Goal: Share content: Share content

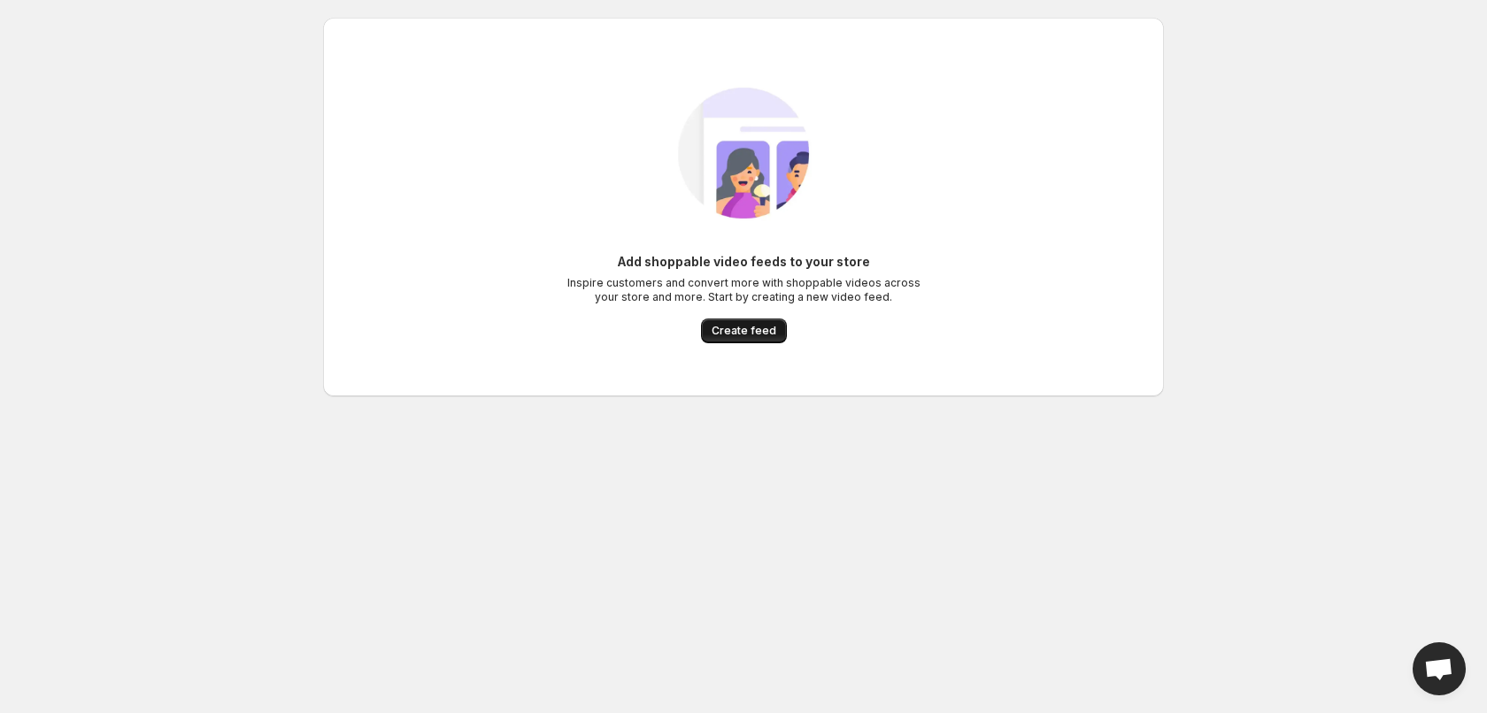
click at [743, 333] on span "Create feed" at bounding box center [743, 331] width 65 height 14
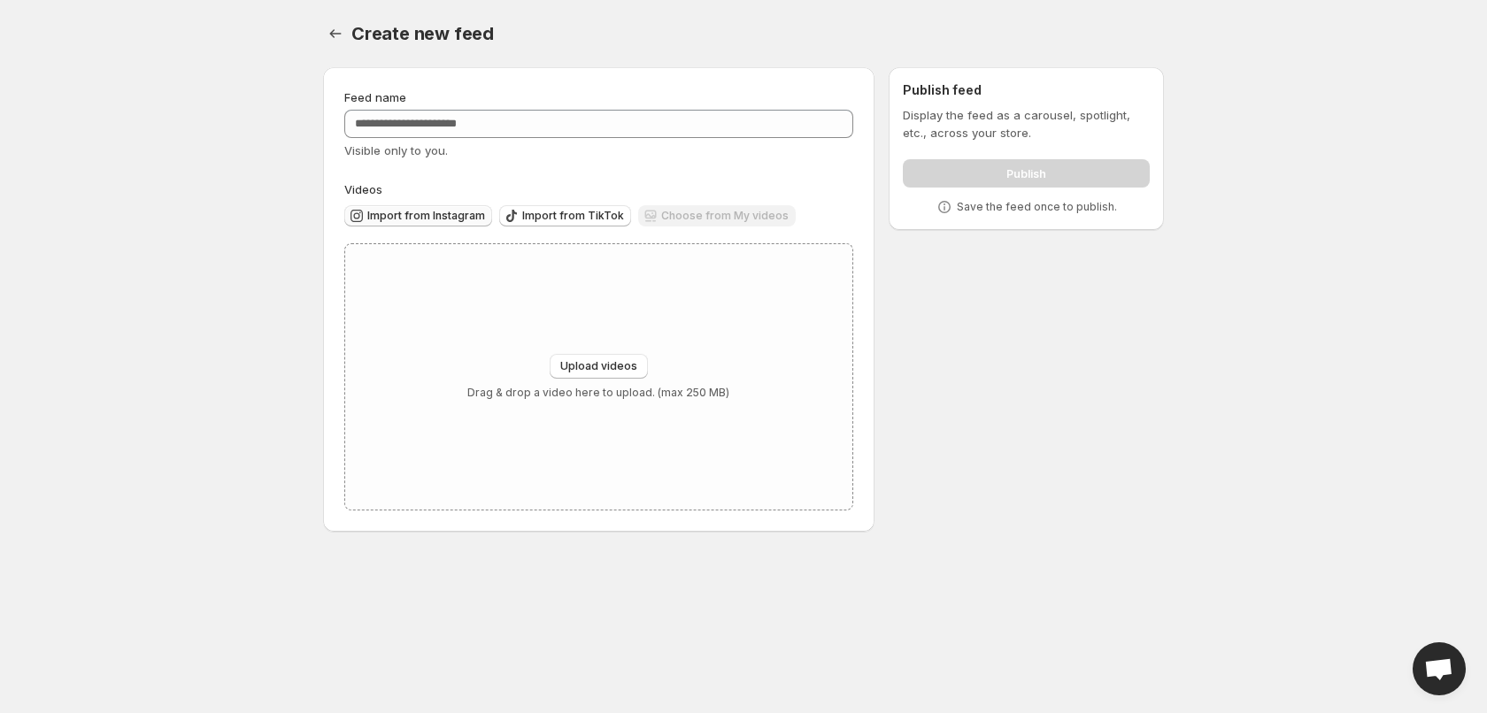
click at [423, 215] on span "Import from Instagram" at bounding box center [426, 216] width 118 height 14
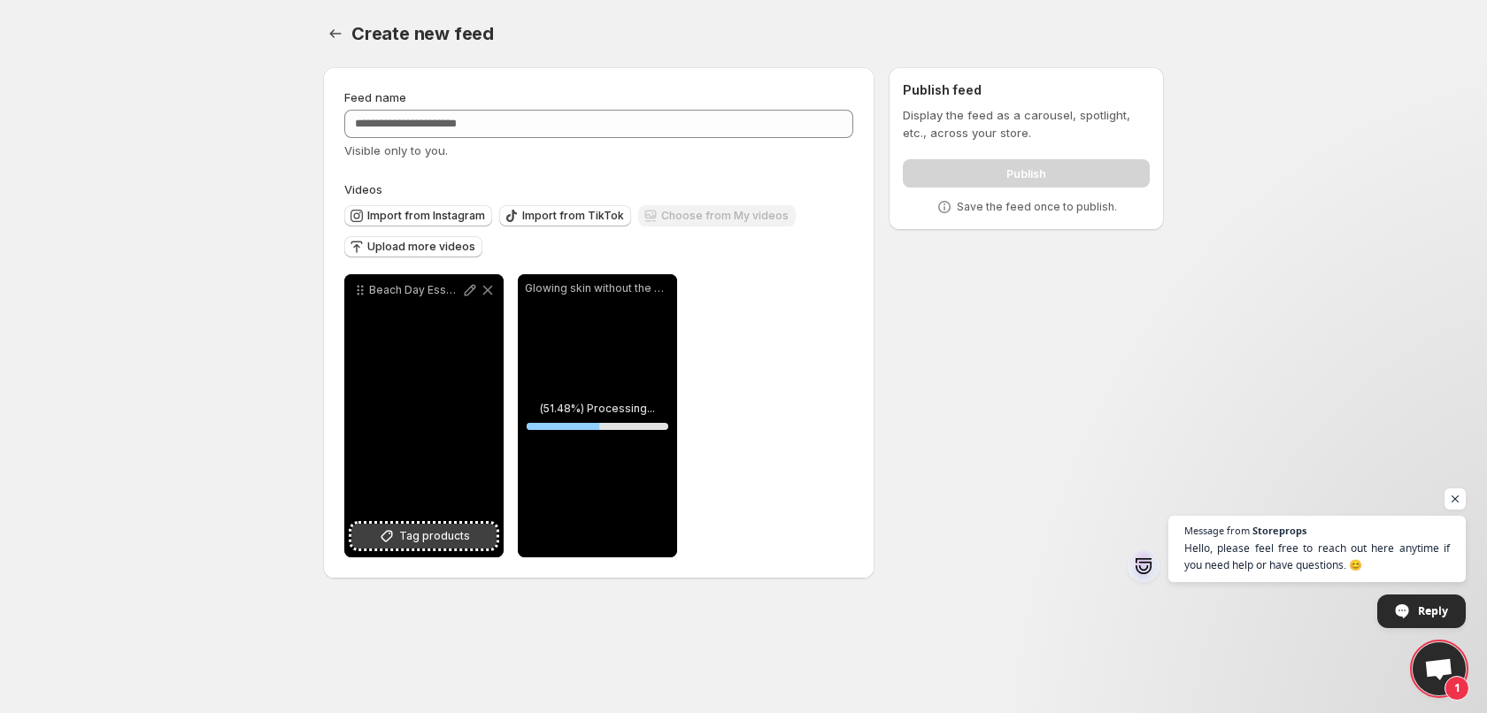
click at [453, 533] on span "Tag products" at bounding box center [434, 536] width 71 height 18
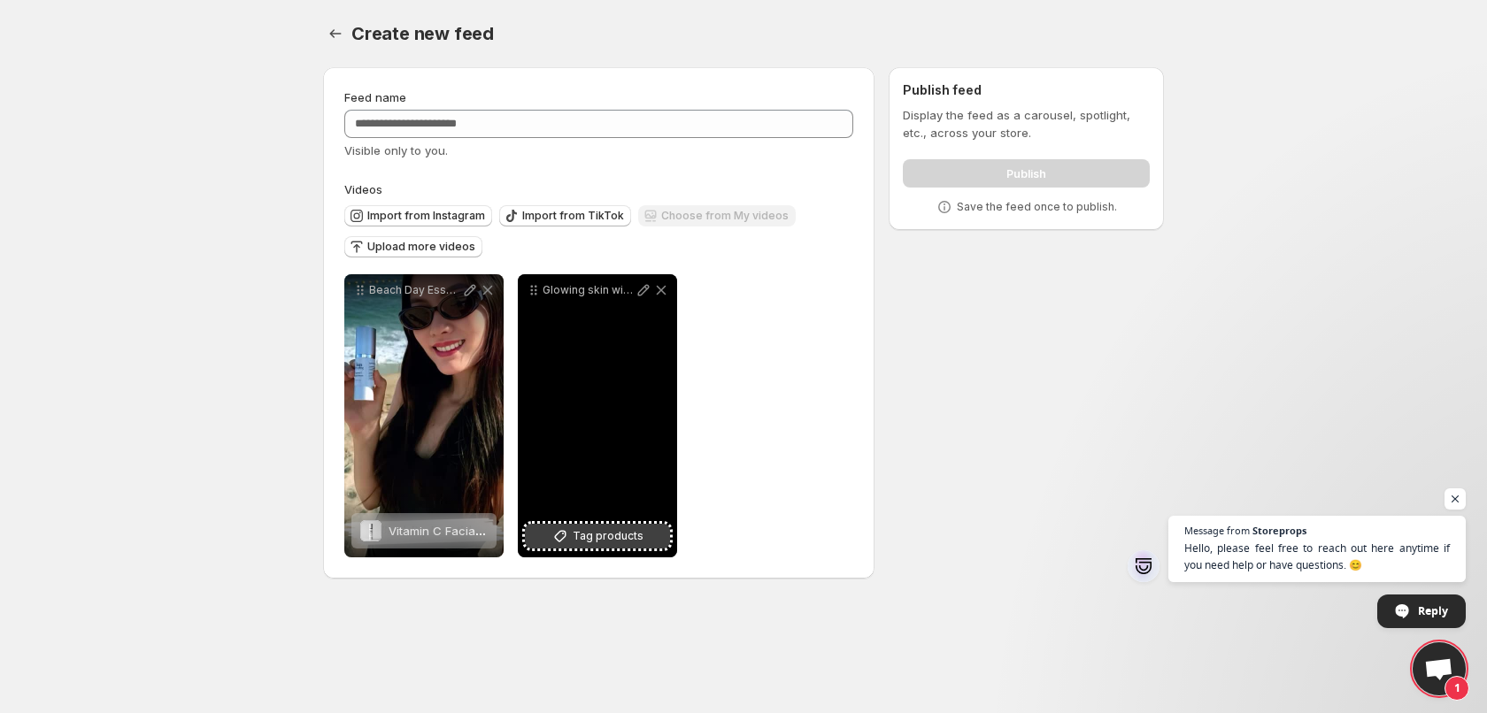
click at [588, 542] on span "Tag products" at bounding box center [607, 536] width 71 height 18
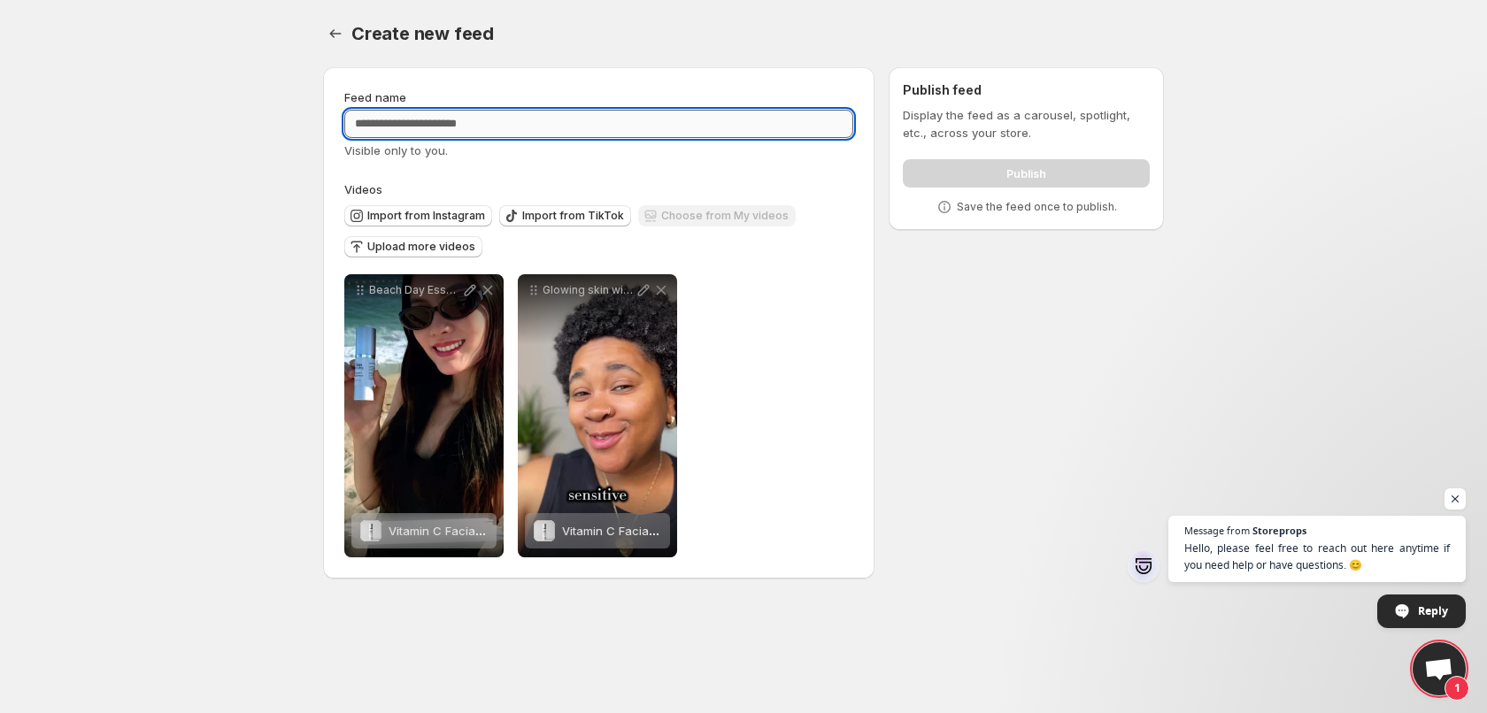
click at [409, 124] on input "Feed name" at bounding box center [598, 124] width 509 height 28
paste input "**********"
type input "**********"
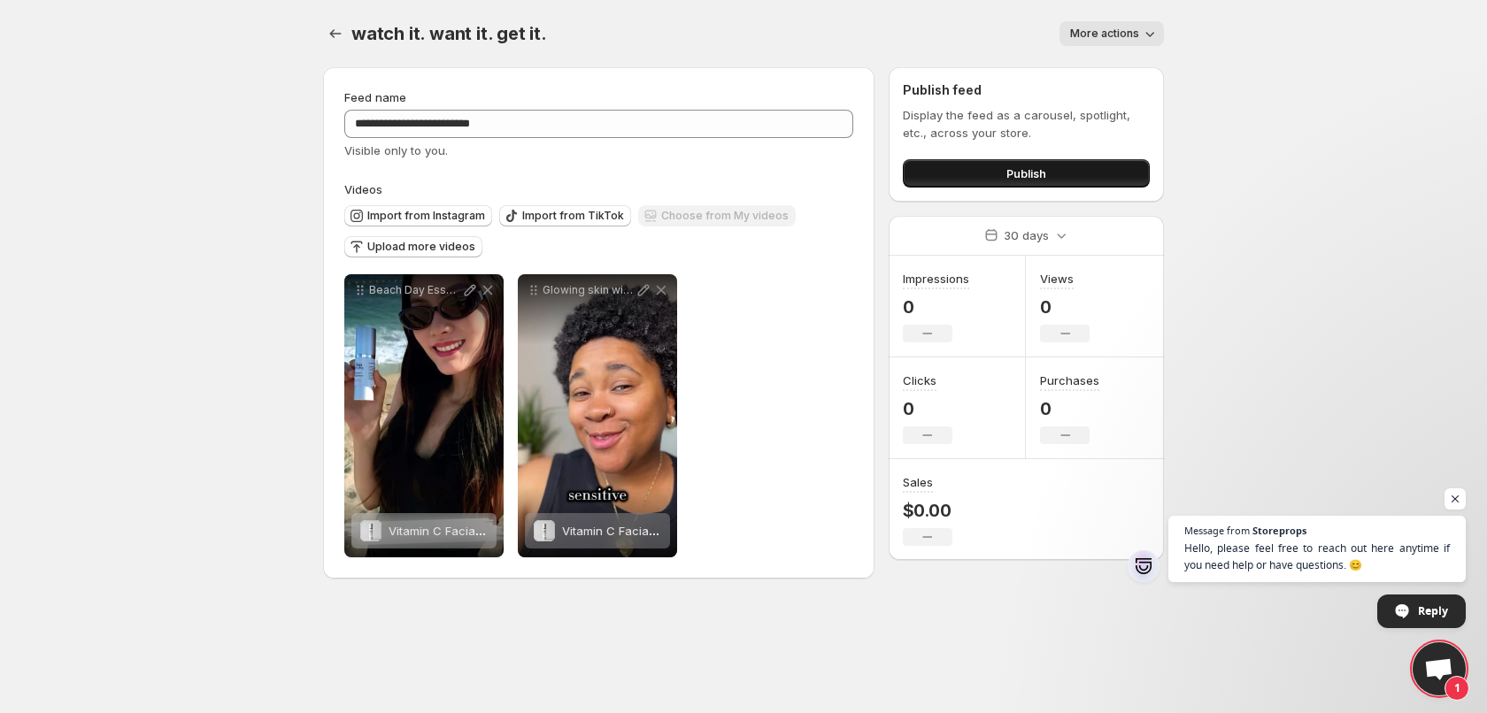
click at [991, 172] on button "Publish" at bounding box center [1026, 173] width 247 height 28
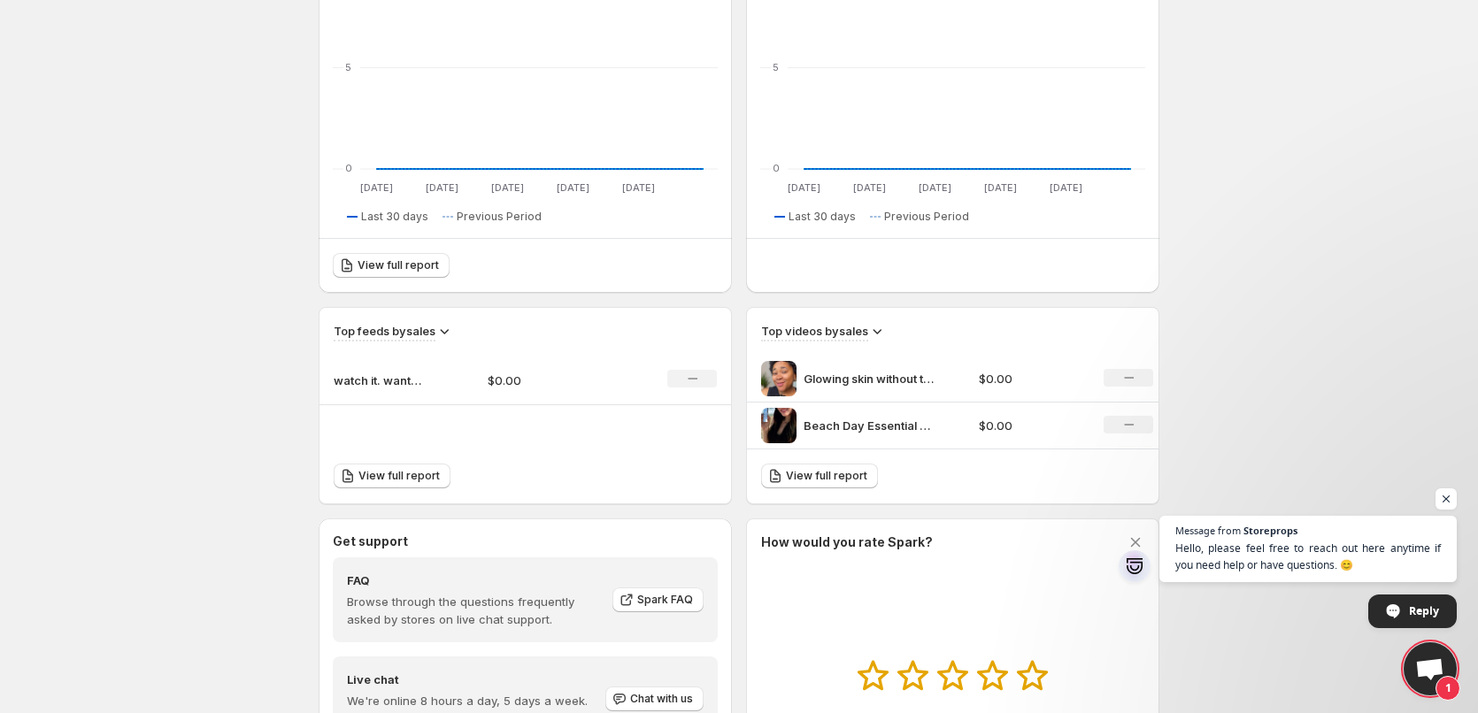
scroll to position [354, 0]
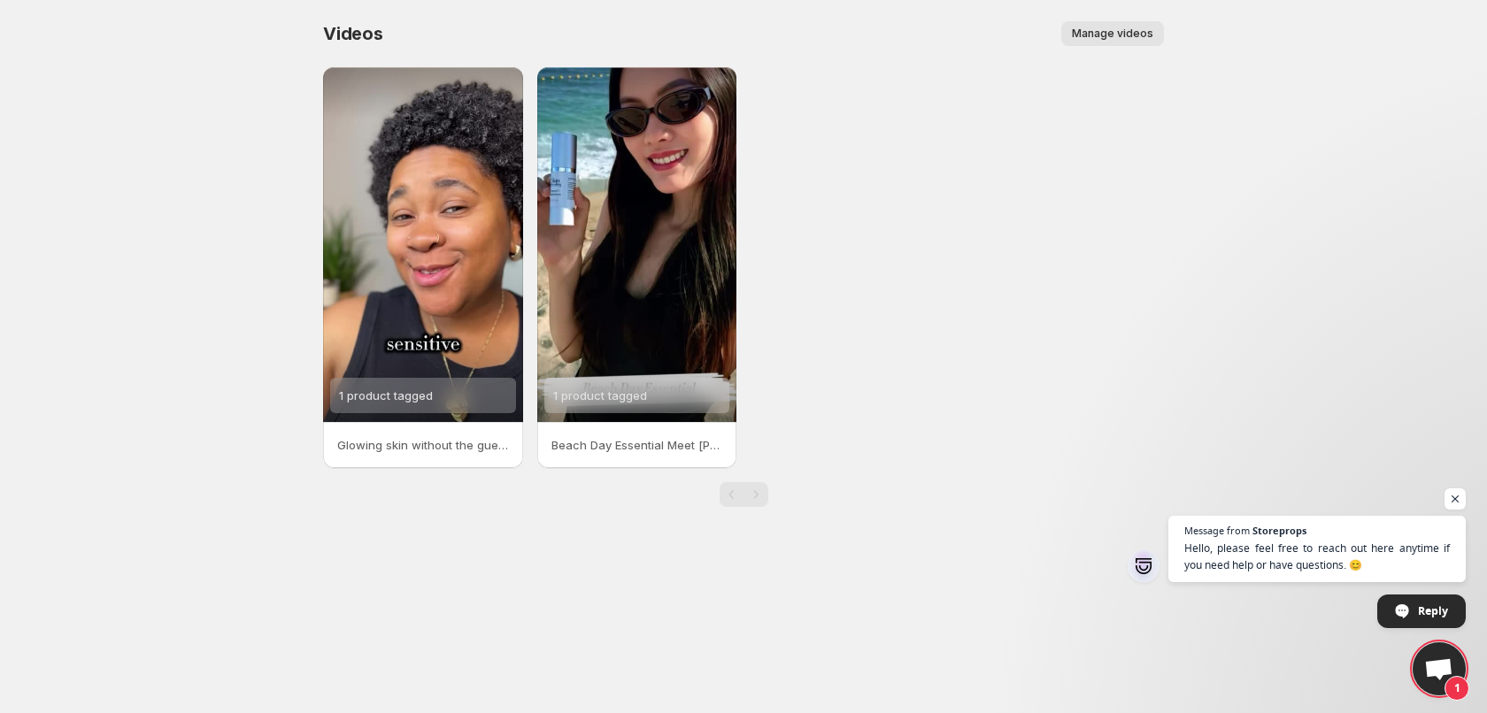
click at [1116, 47] on div "Videos. This page is ready Videos Manage videos More actions Manage videos" at bounding box center [743, 33] width 841 height 67
click at [1119, 40] on span "Manage videos" at bounding box center [1112, 34] width 81 height 14
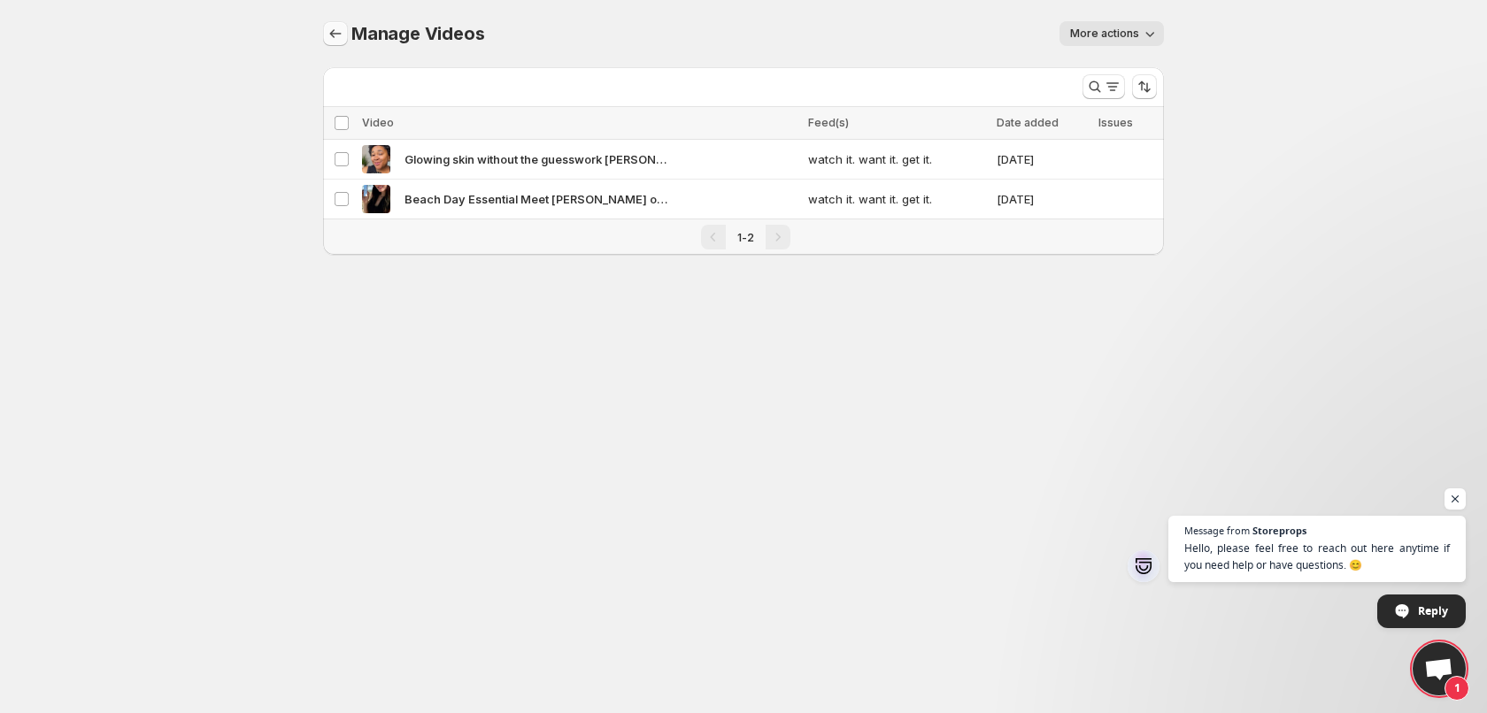
click at [339, 34] on icon "Manage Videos" at bounding box center [336, 34] width 18 height 18
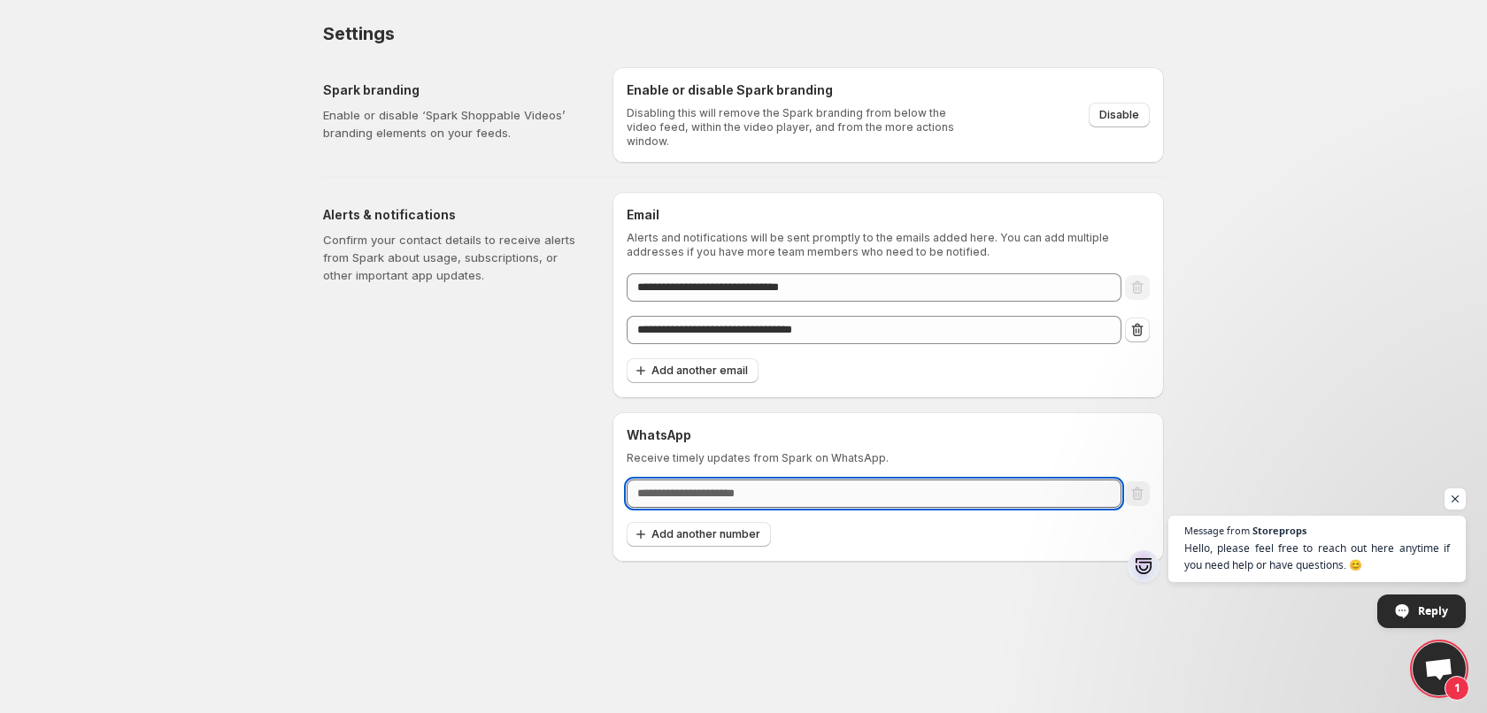
click at [767, 480] on input "text" at bounding box center [873, 494] width 495 height 28
type input "*"
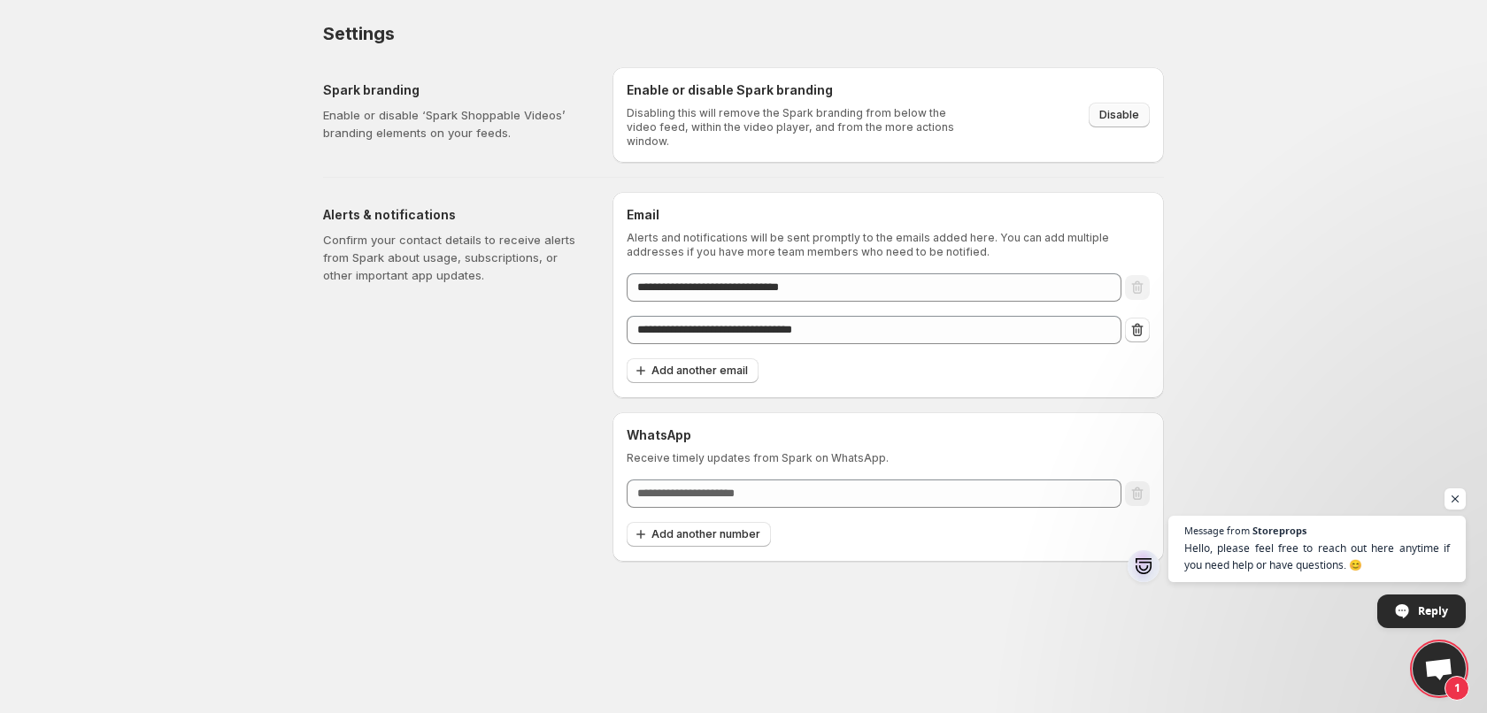
click at [1114, 108] on span "Disable" at bounding box center [1119, 115] width 40 height 14
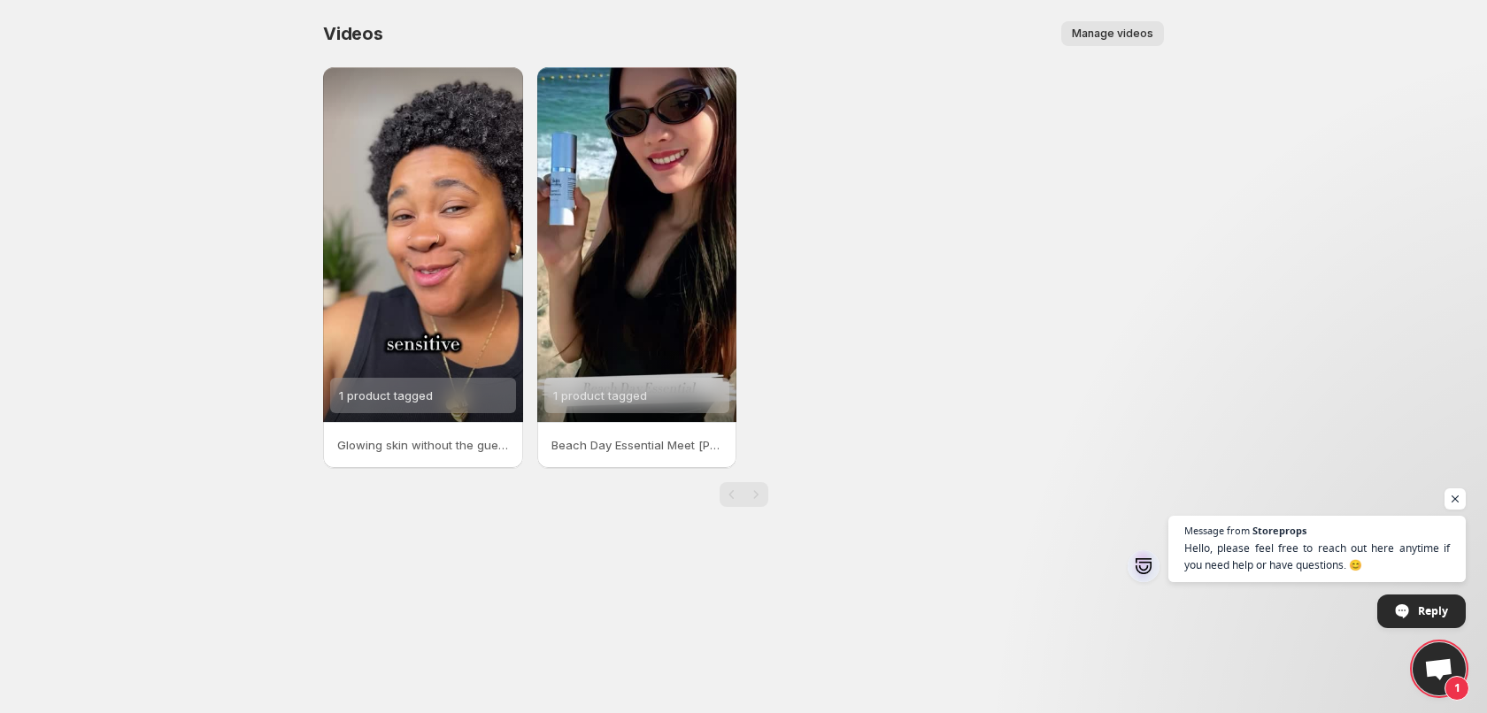
click at [1126, 50] on div "Videos. This page is ready Videos Manage videos More actions Manage videos" at bounding box center [743, 33] width 841 height 67
click at [1126, 20] on div "Videos. This page is ready Videos Manage videos More actions Manage videos" at bounding box center [743, 33] width 841 height 67
click at [1112, 34] on span "Manage videos" at bounding box center [1112, 34] width 81 height 14
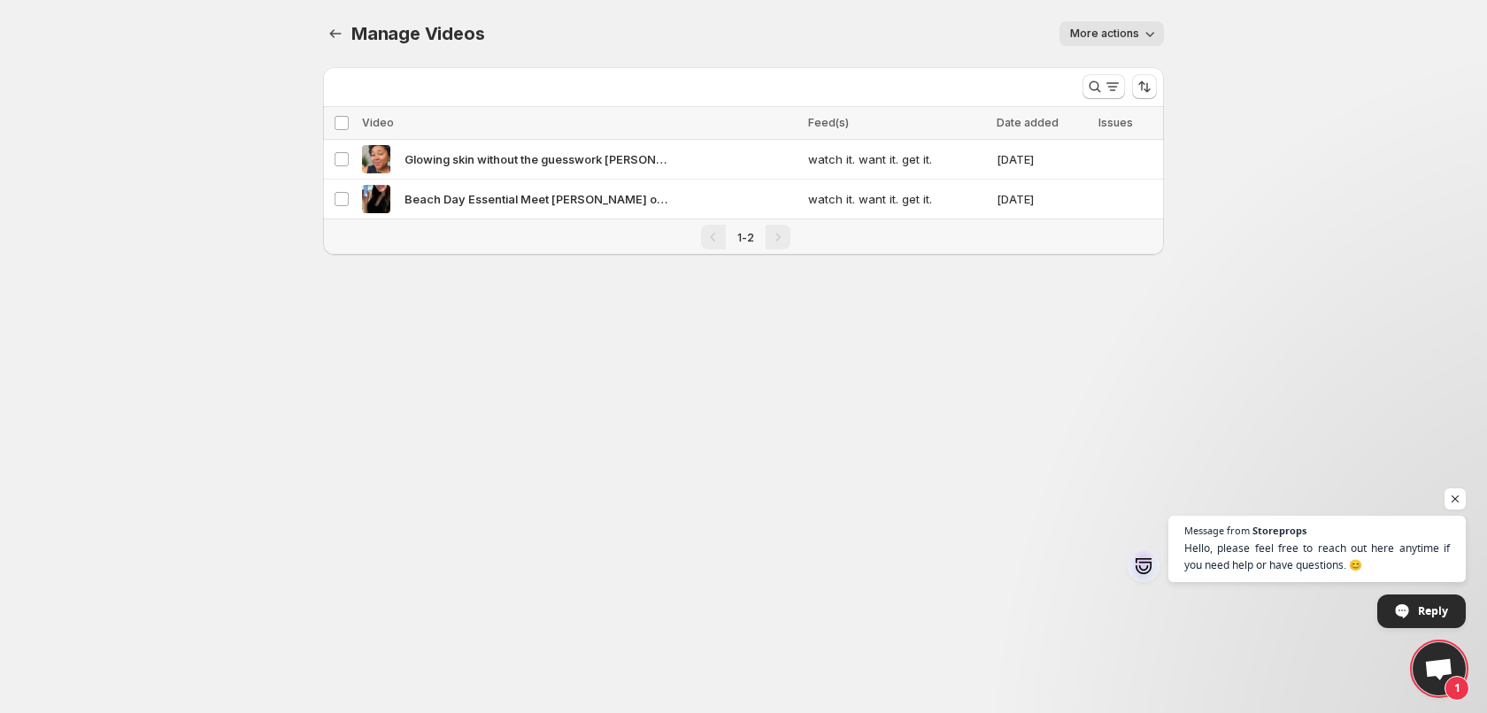
click at [1087, 32] on span "More actions" at bounding box center [1104, 34] width 69 height 14
click at [339, 32] on icon "Manage Videos" at bounding box center [336, 34] width 18 height 18
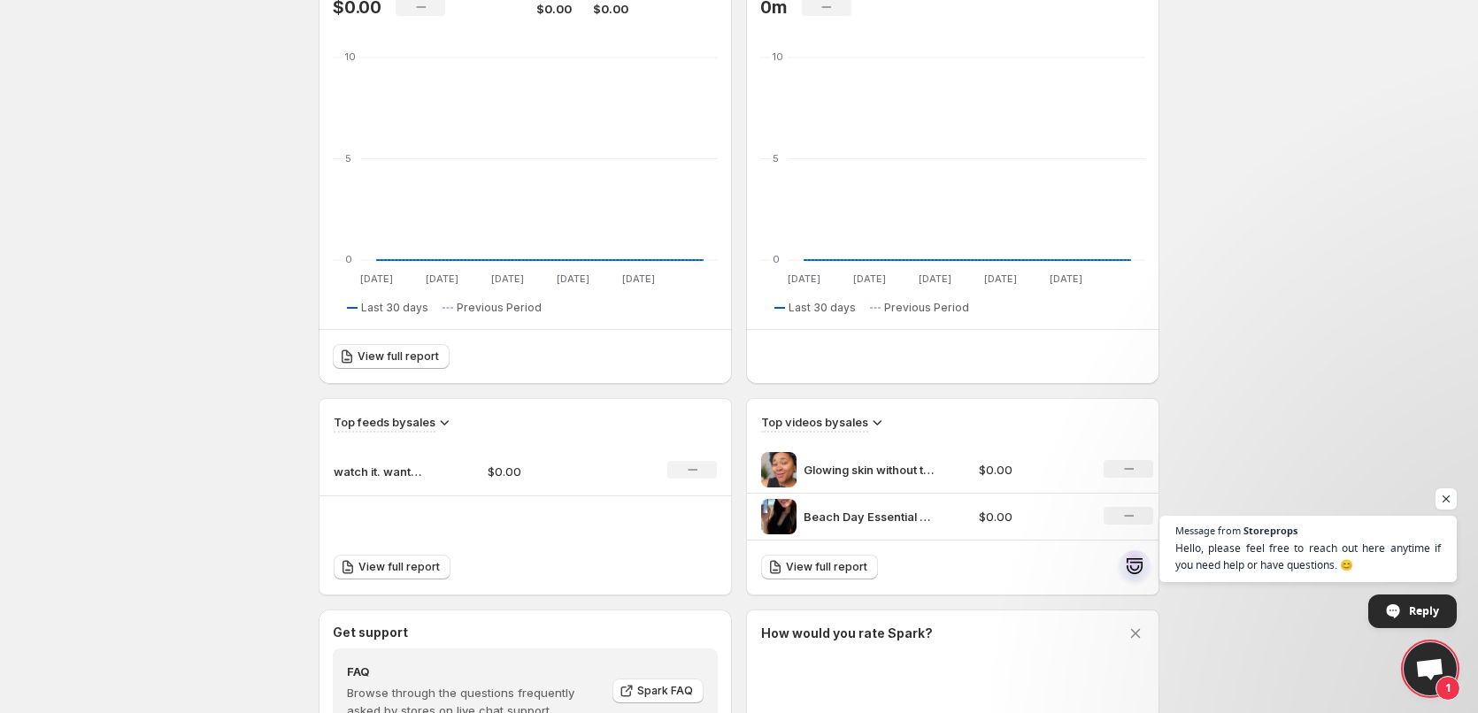
scroll to position [265, 0]
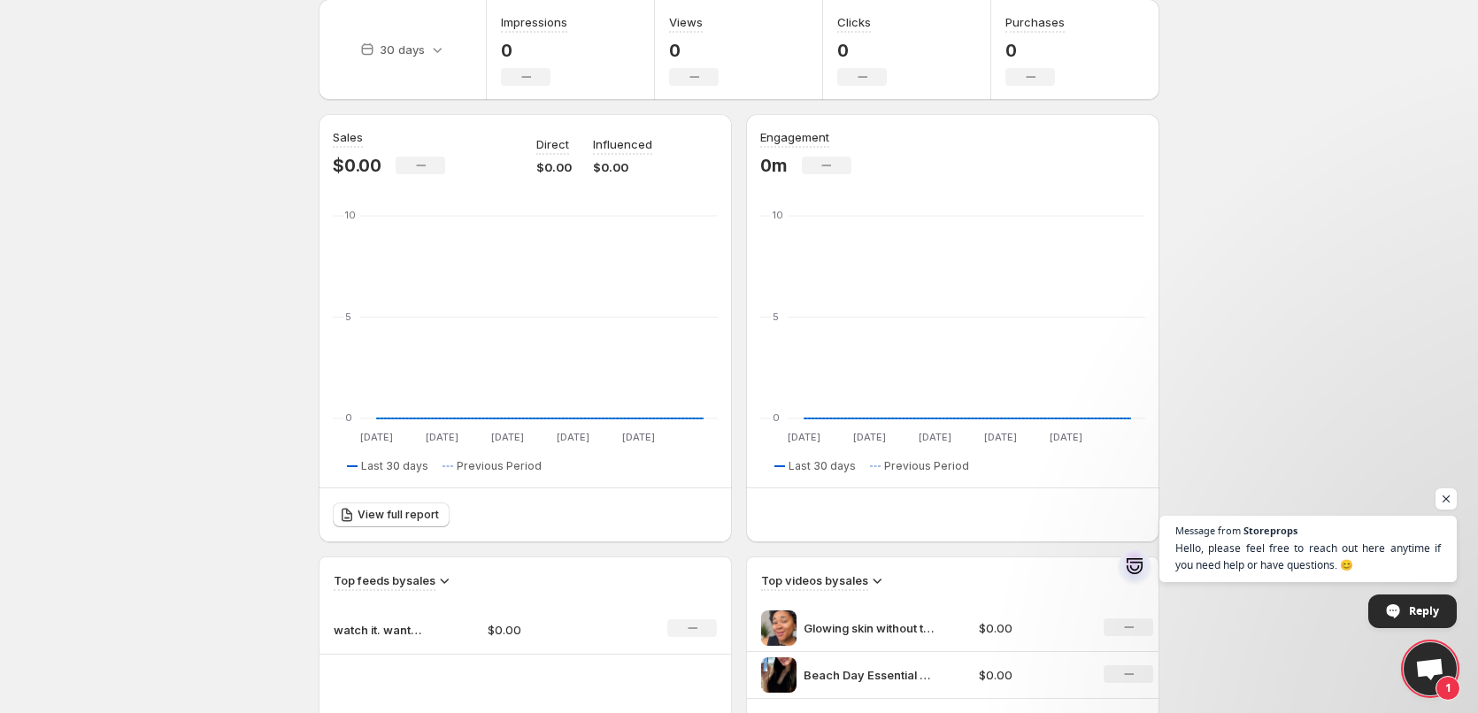
scroll to position [88, 0]
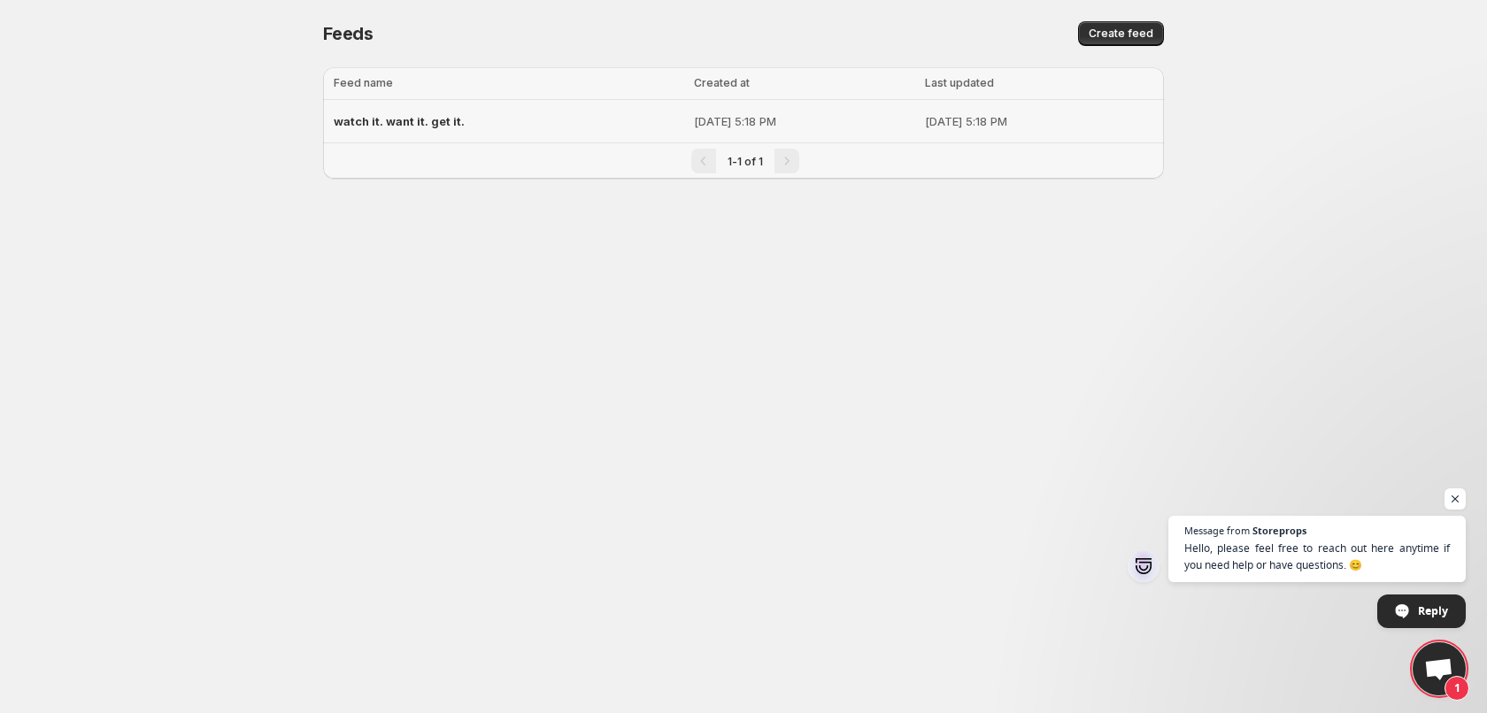
click at [409, 119] on span "watch it. want it. get it." at bounding box center [399, 121] width 131 height 14
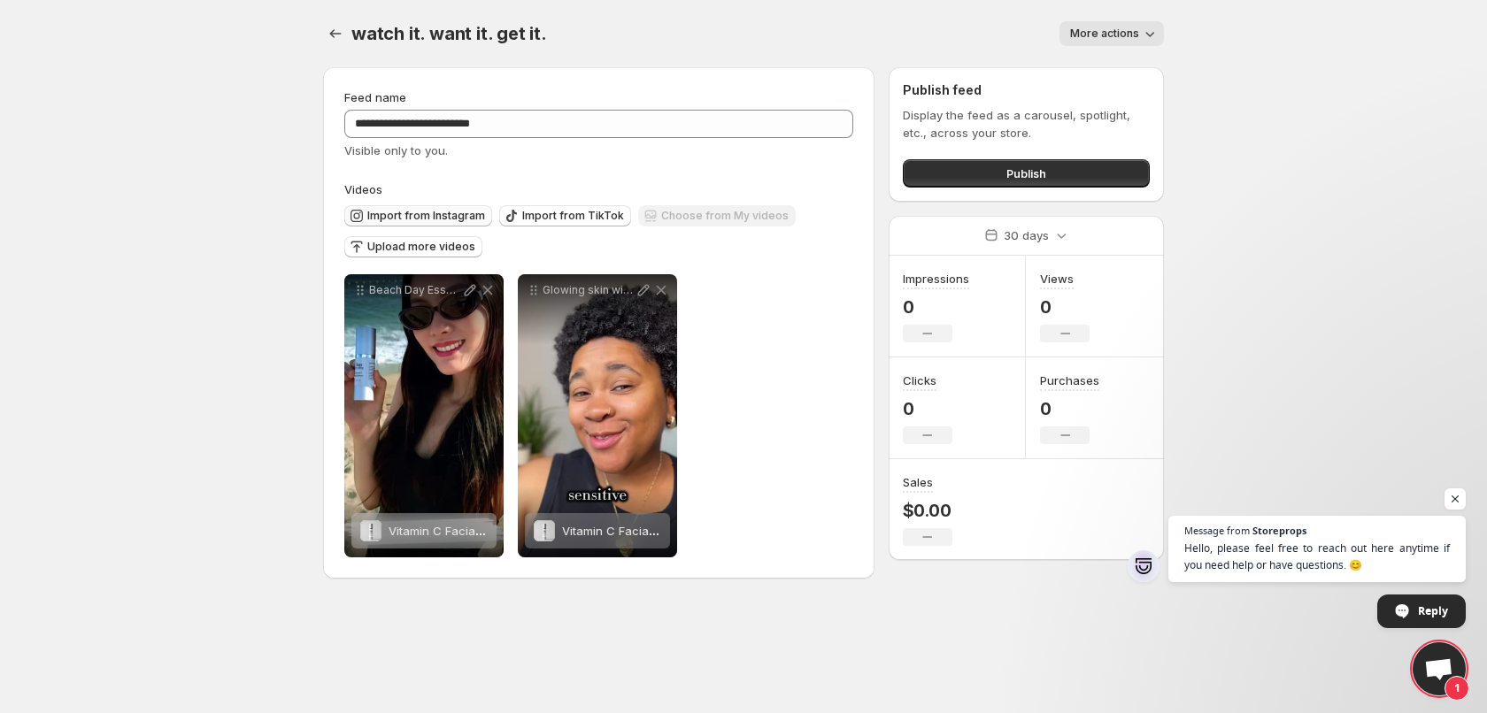
click at [406, 212] on span "Import from Instagram" at bounding box center [426, 216] width 118 height 14
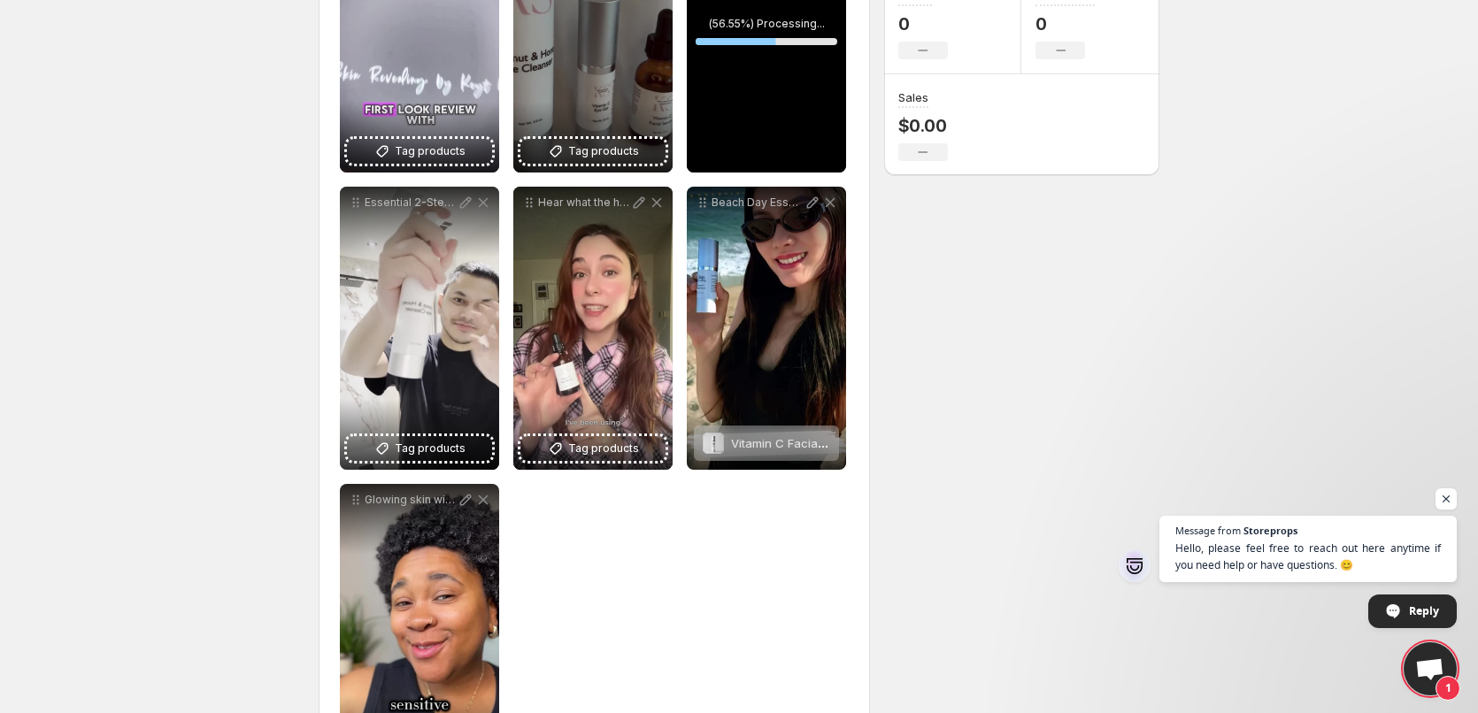
scroll to position [216, 0]
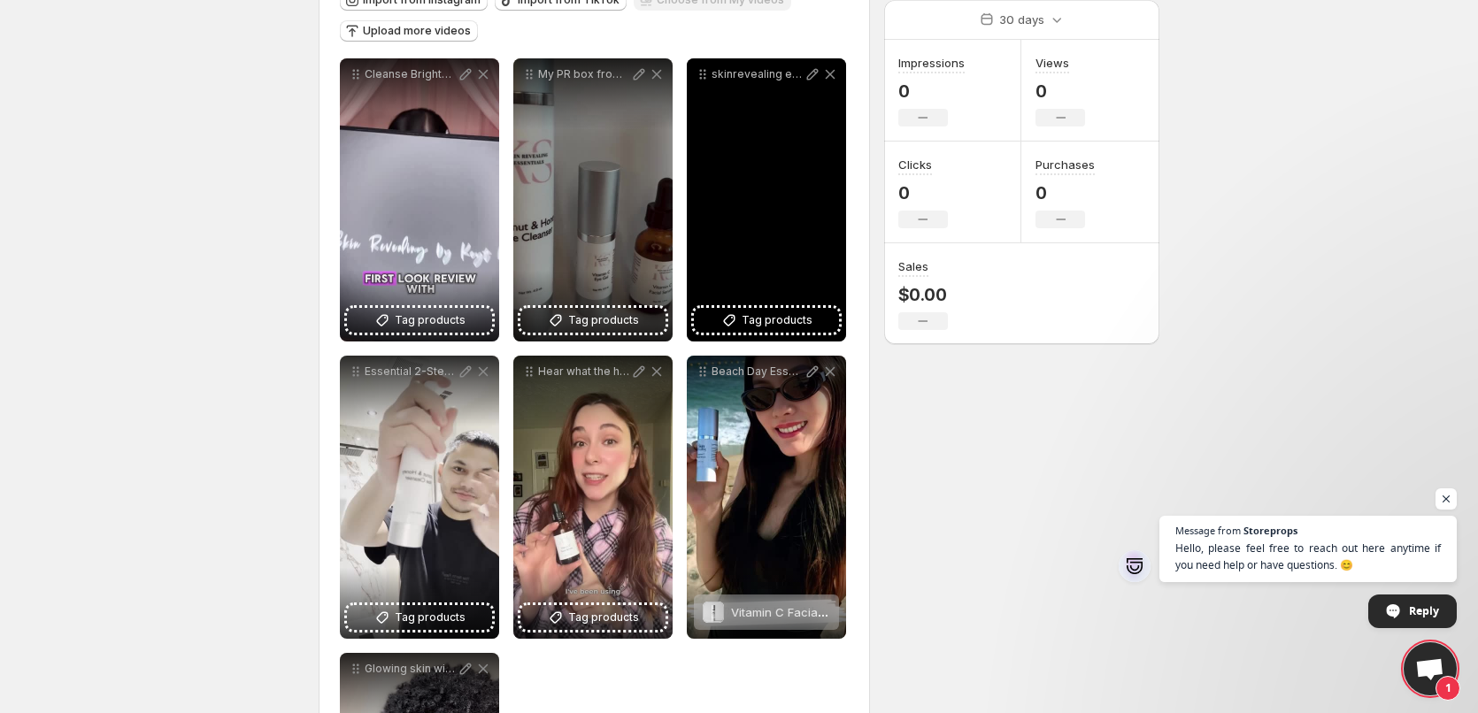
click at [773, 157] on div "skinrevealing eskinclinicph" at bounding box center [766, 199] width 159 height 283
click at [811, 76] on icon at bounding box center [812, 74] width 18 height 18
type input "**********"
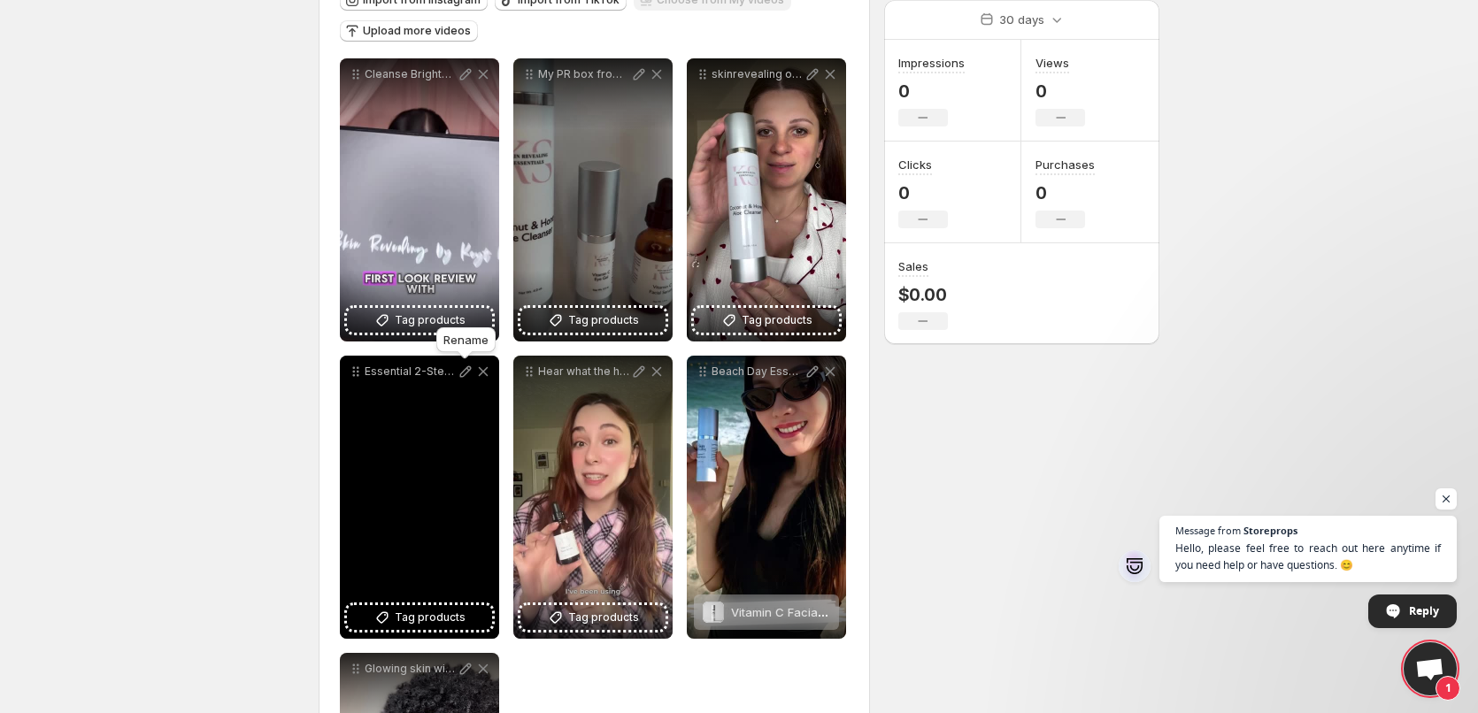
click at [465, 368] on icon at bounding box center [466, 372] width 18 height 18
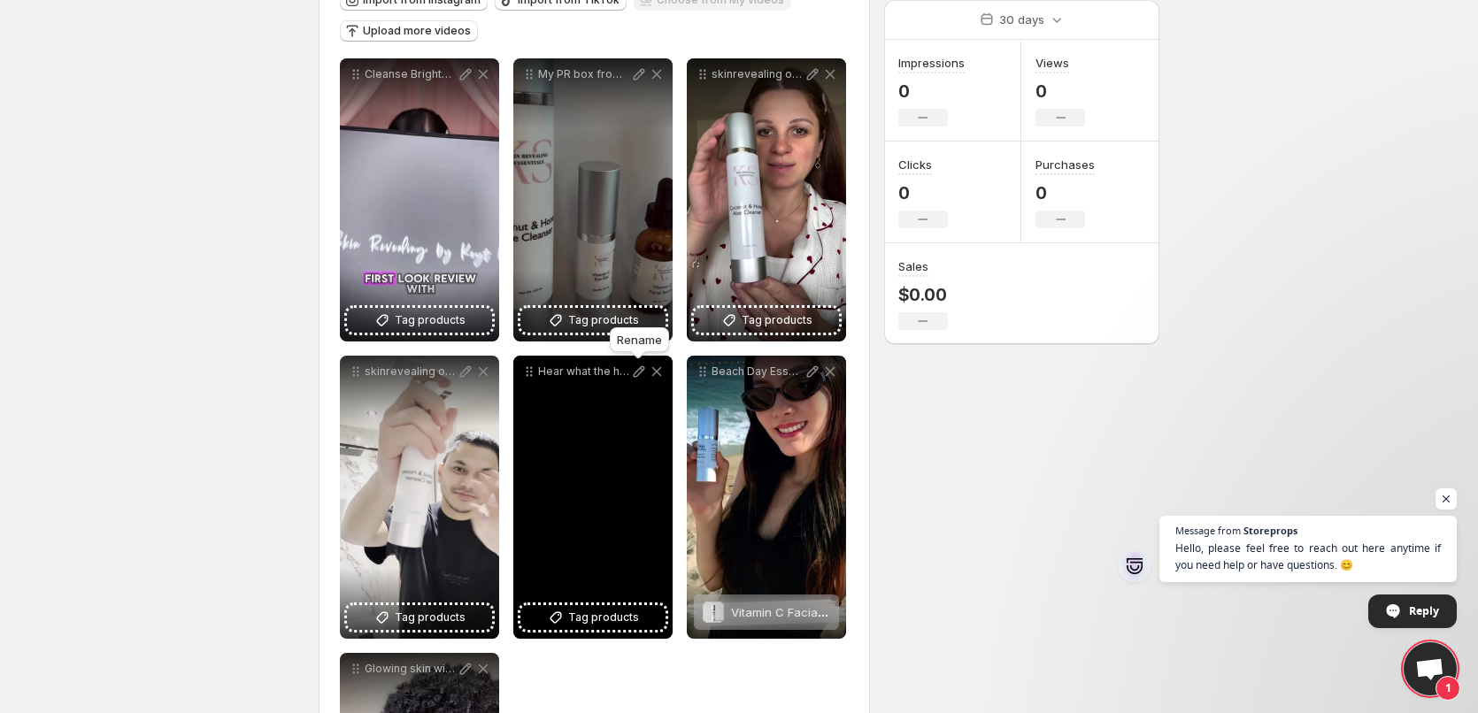
click at [638, 375] on icon at bounding box center [640, 372] width 12 height 12
type input "**********"
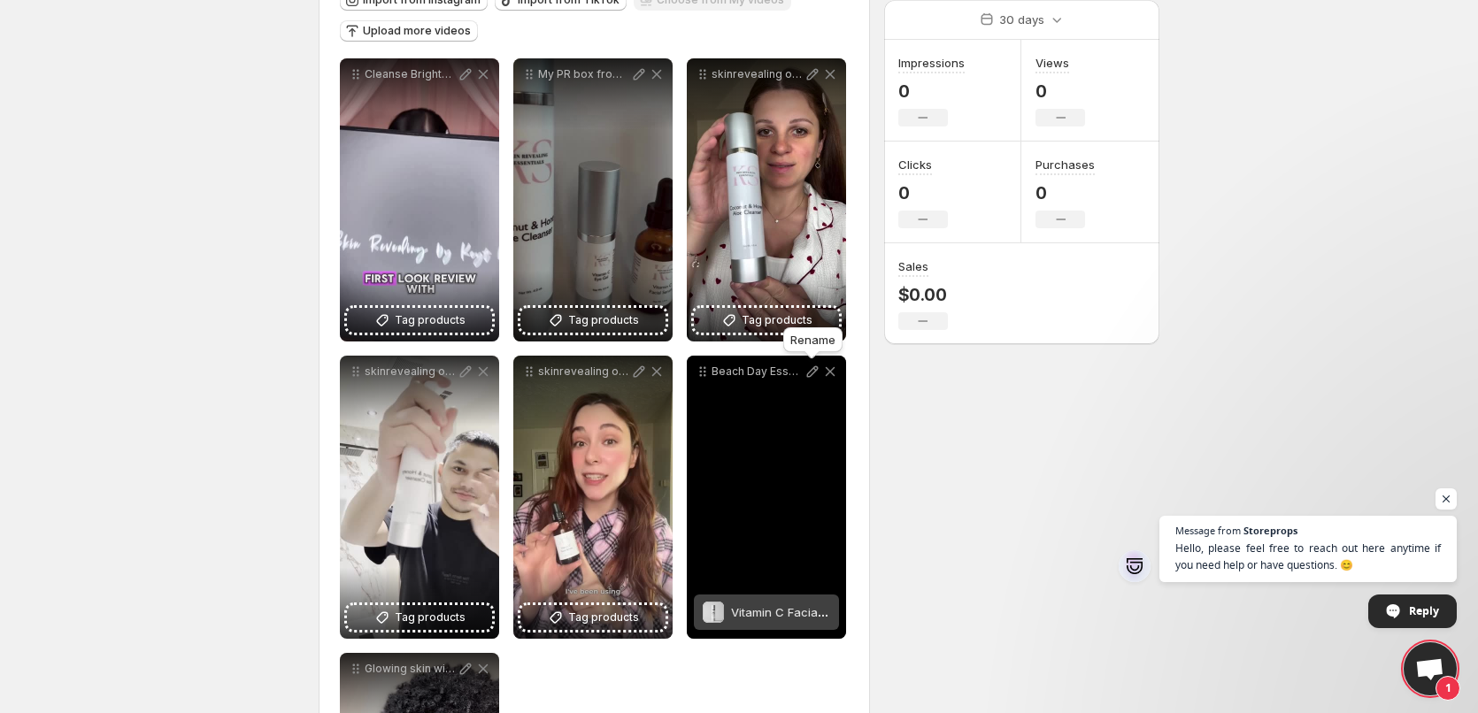
click at [807, 373] on icon at bounding box center [812, 372] width 18 height 18
type input "**********"
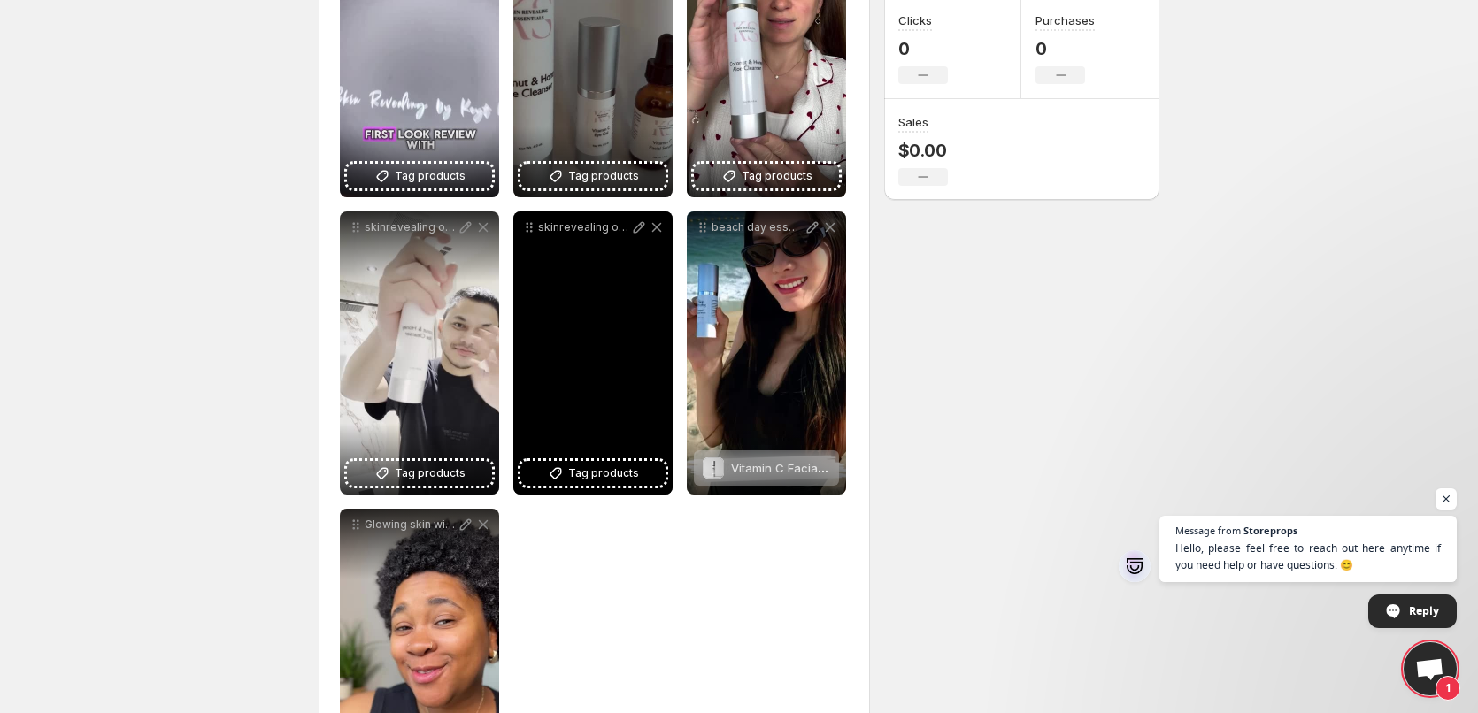
scroll to position [393, 0]
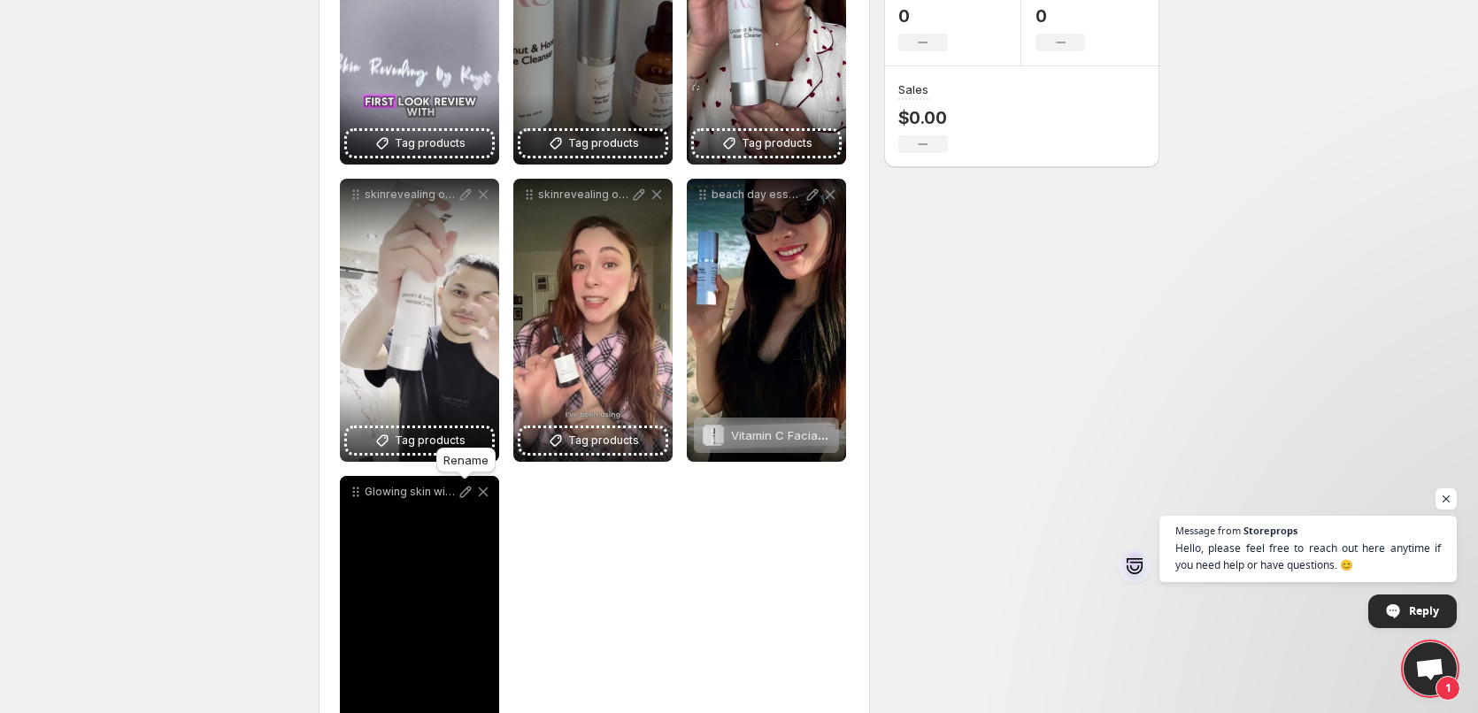
click at [462, 490] on icon at bounding box center [466, 492] width 18 height 18
type input "**********"
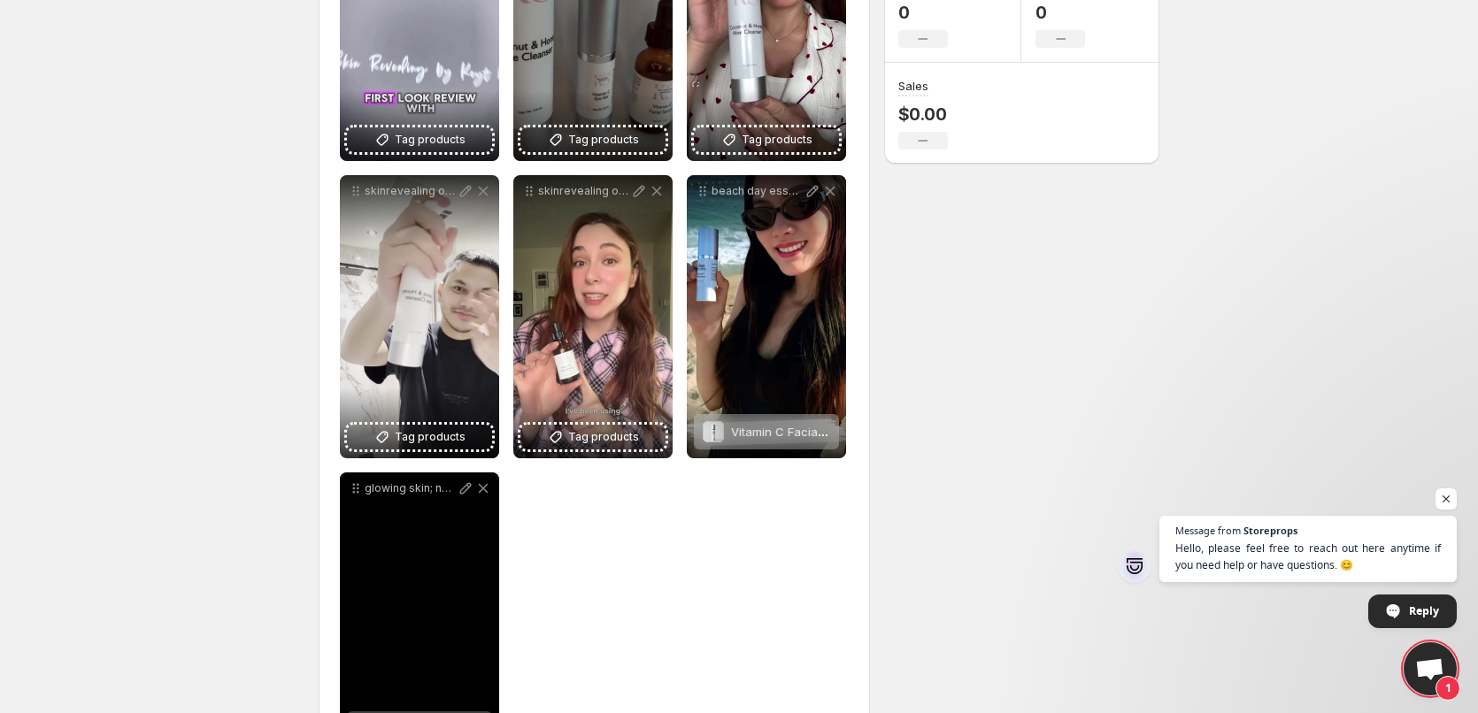
scroll to position [216, 0]
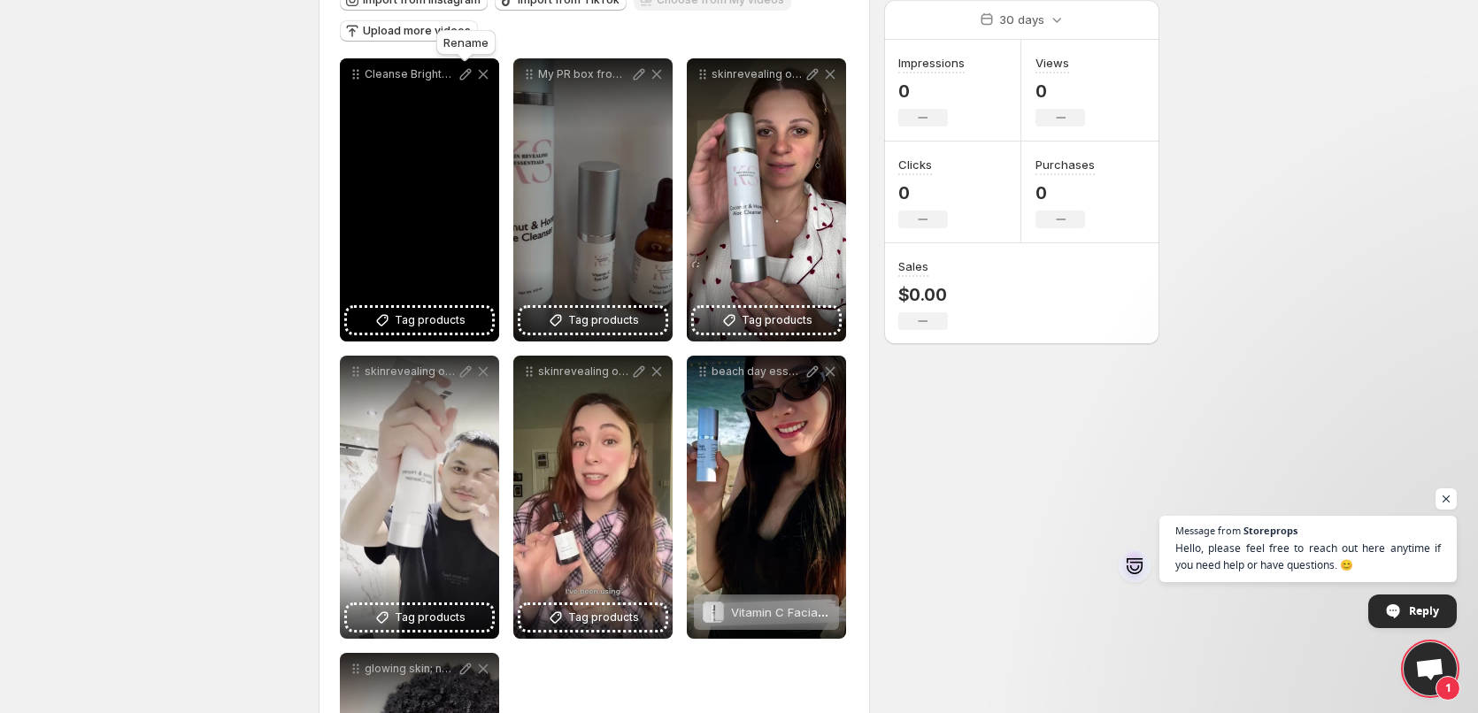
click at [460, 76] on icon at bounding box center [466, 74] width 18 height 18
type input "**********"
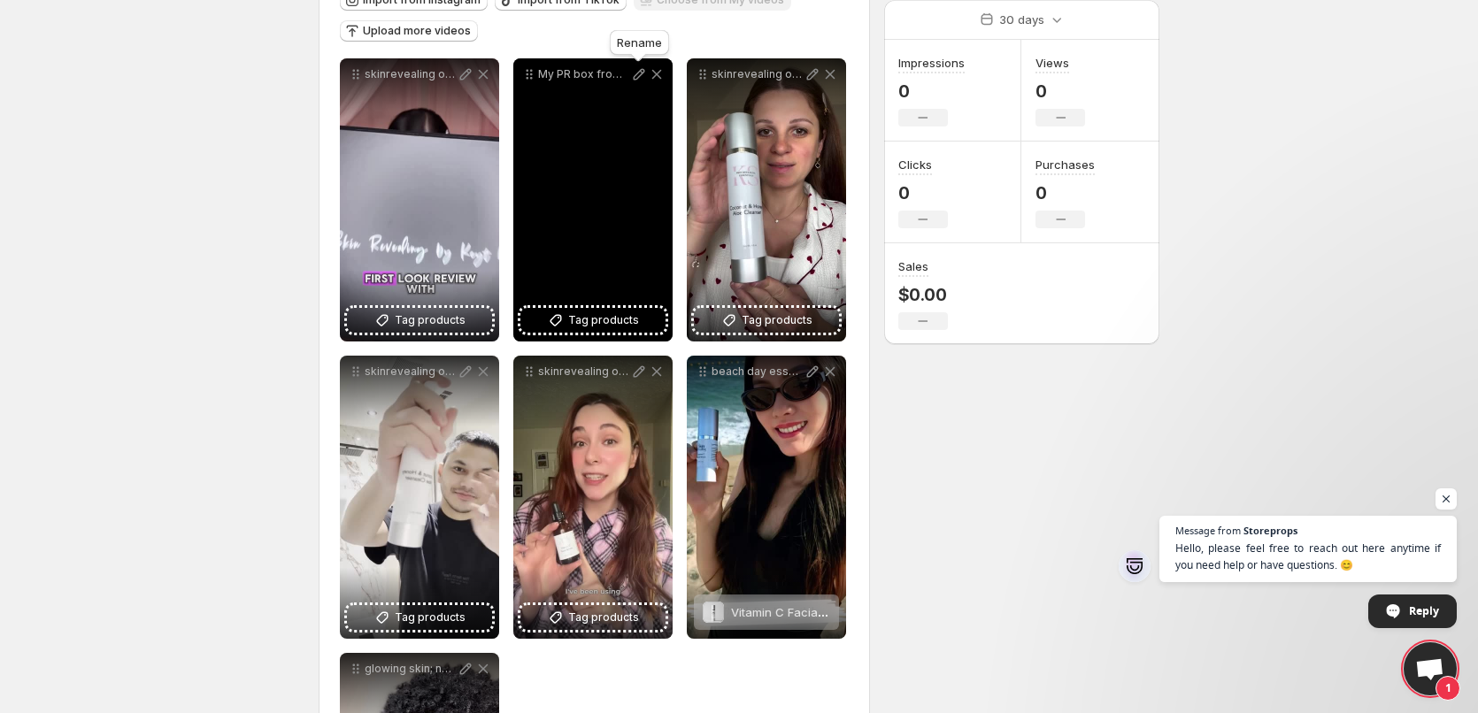
click at [632, 70] on icon at bounding box center [639, 74] width 18 height 18
type input "**********"
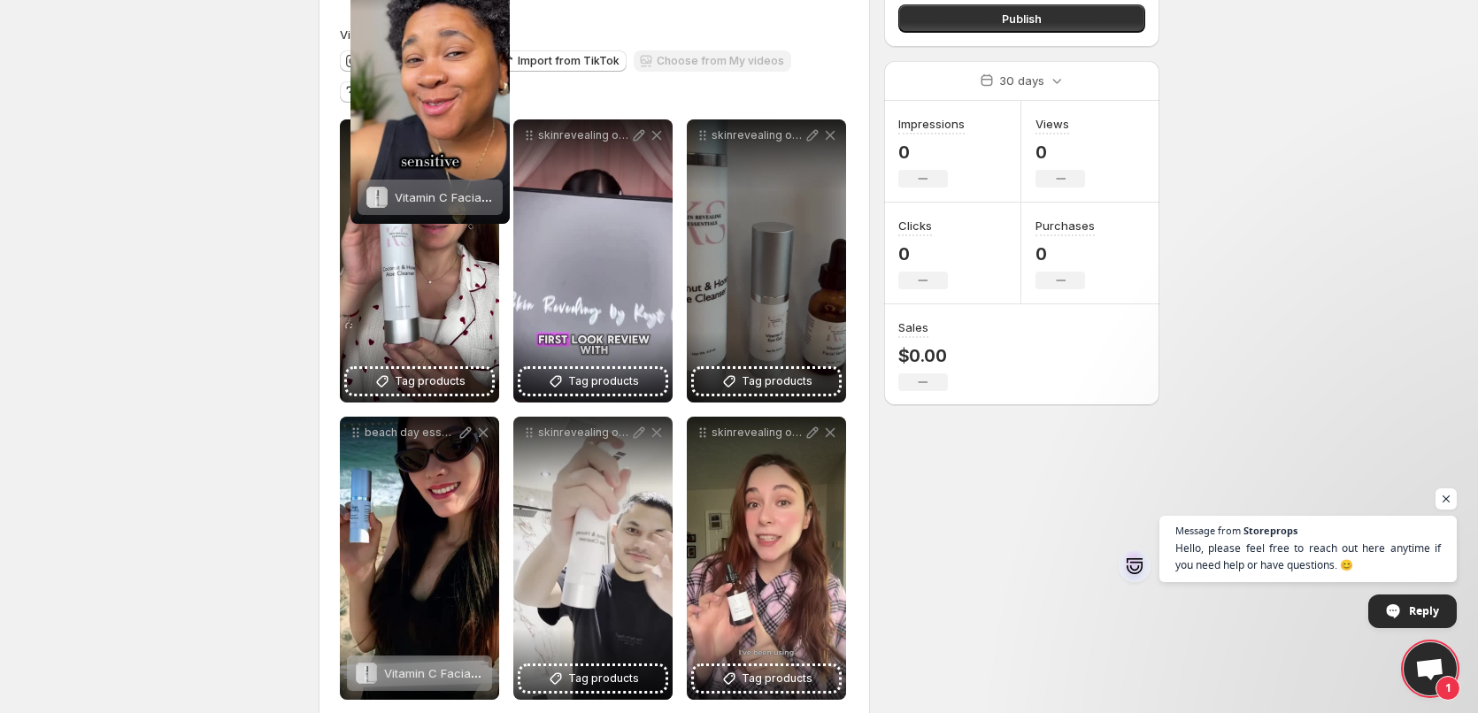
scroll to position [0, 0]
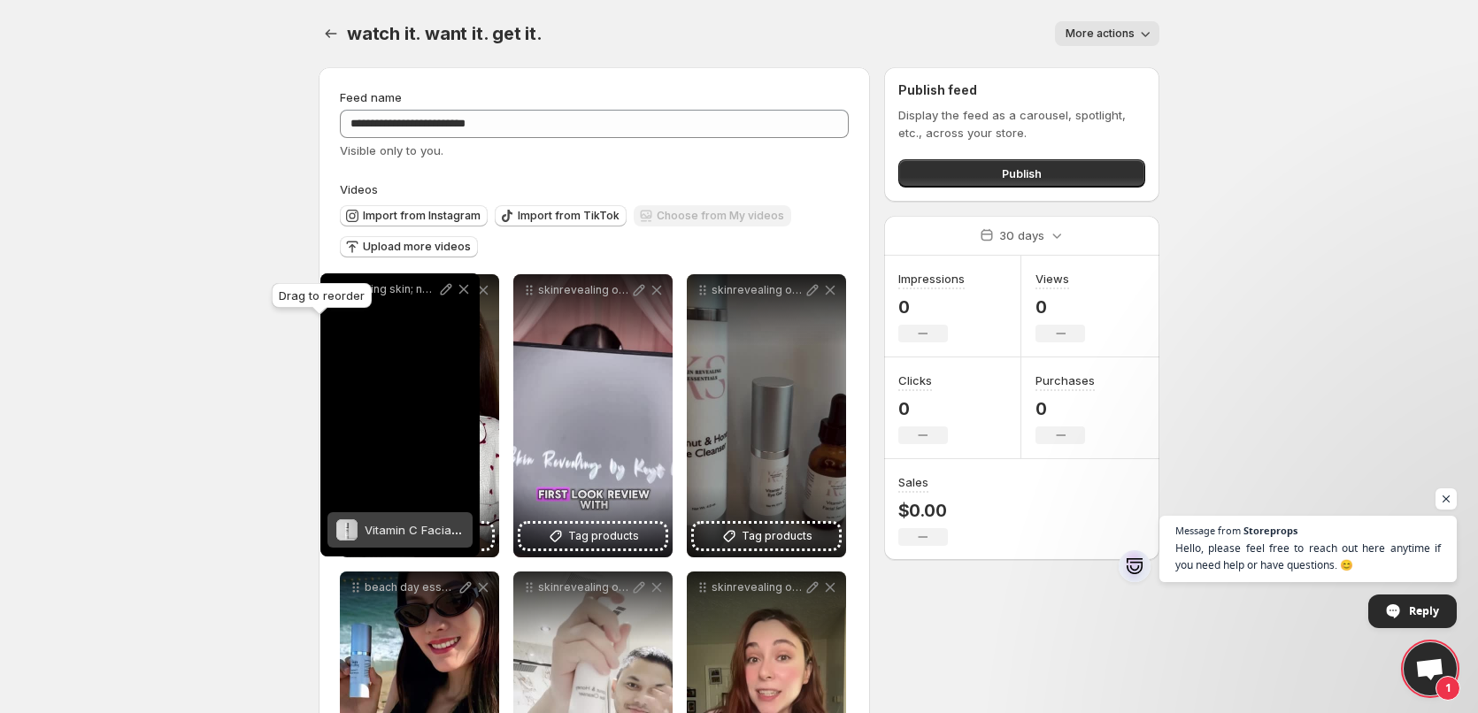
drag, startPoint x: 355, startPoint y: 407, endPoint x: 335, endPoint y: 293, distance: 115.8
click at [335, 293] on body "**********" at bounding box center [739, 356] width 1478 height 713
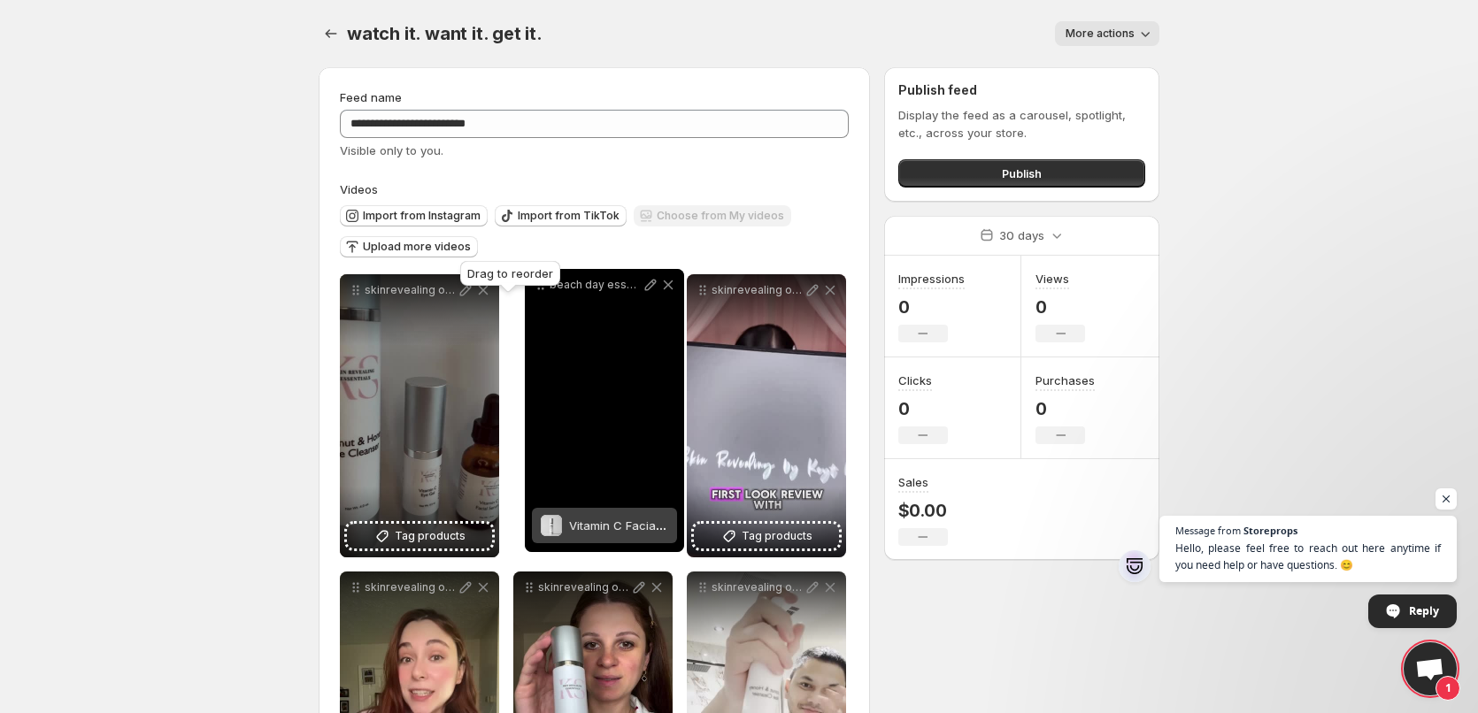
drag, startPoint x: 357, startPoint y: 444, endPoint x: 542, endPoint y: 287, distance: 242.9
click at [542, 287] on body "**********" at bounding box center [739, 356] width 1478 height 713
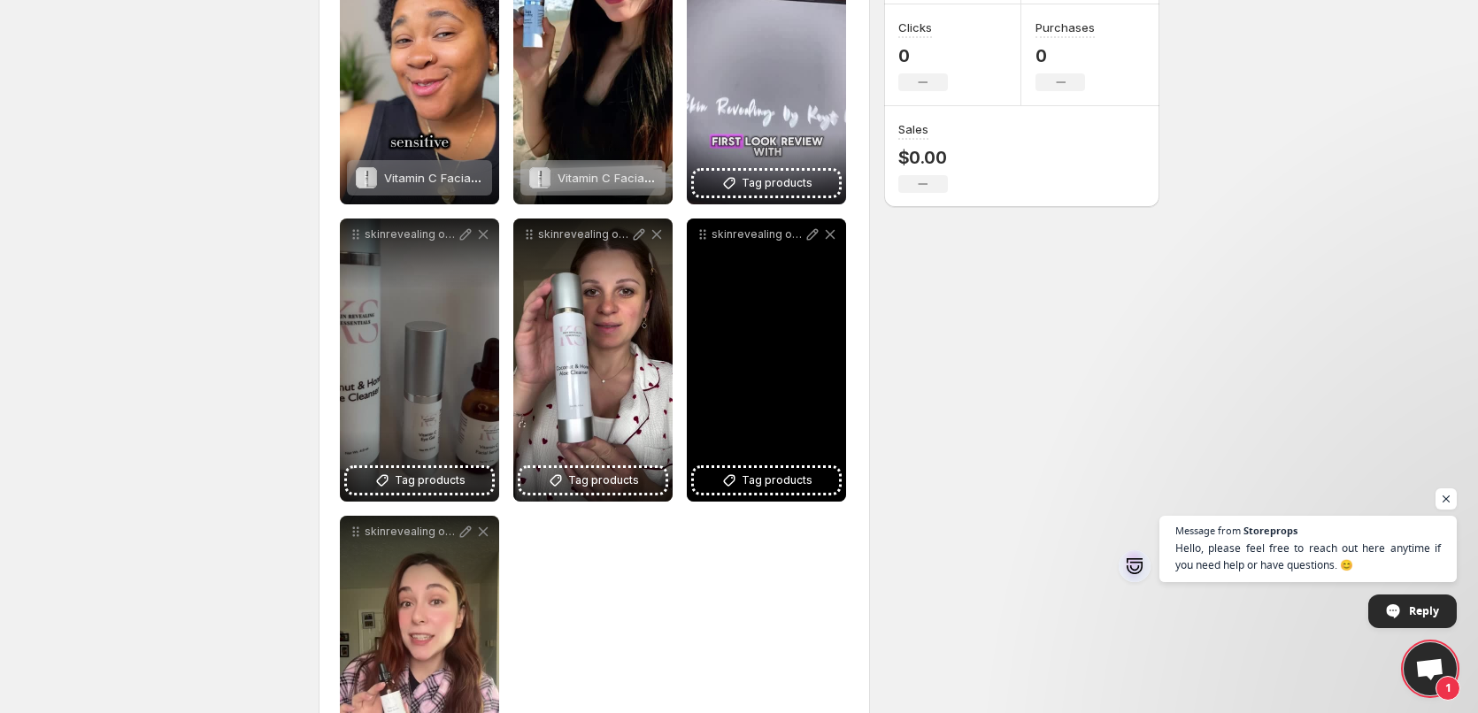
scroll to position [354, 0]
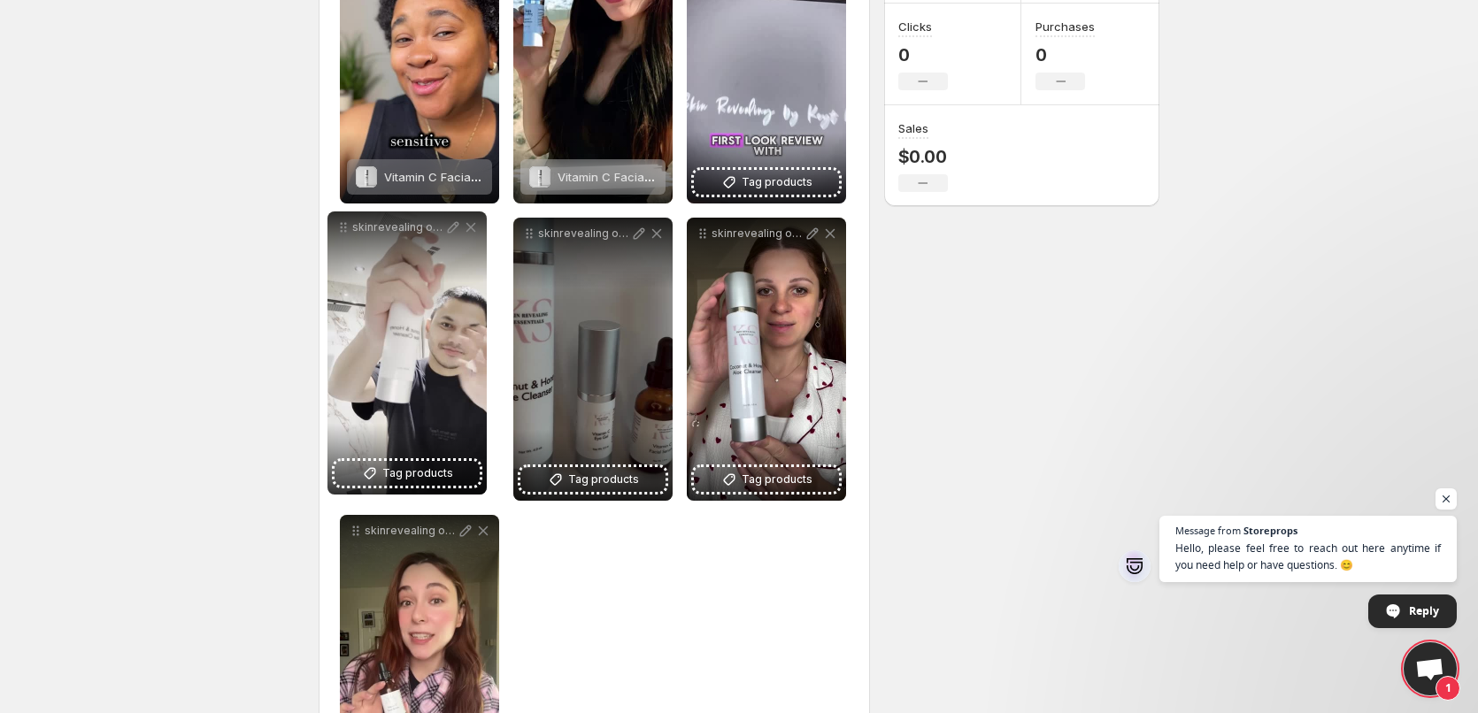
drag, startPoint x: 702, startPoint y: 239, endPoint x: 342, endPoint y: 233, distance: 359.3
click at [342, 233] on icon at bounding box center [343, 228] width 18 height 18
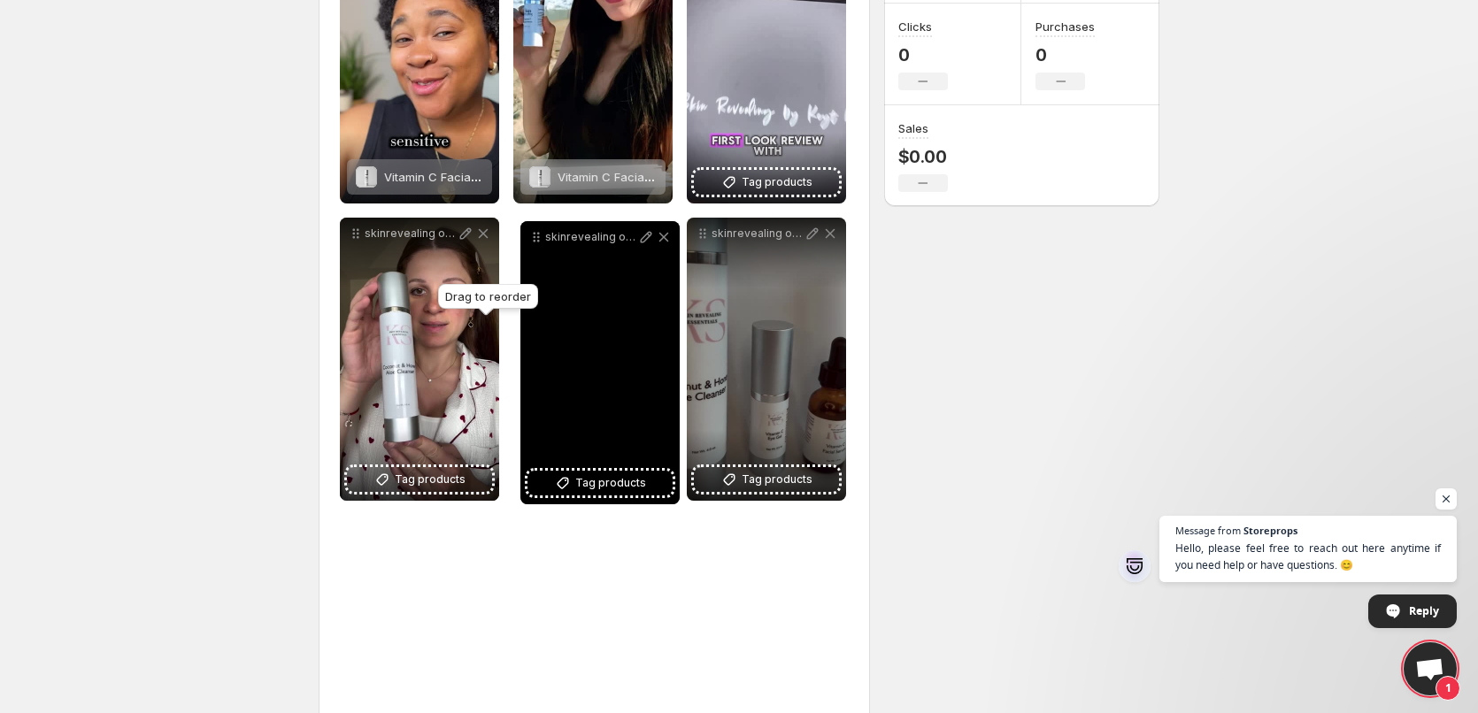
drag, startPoint x: 352, startPoint y: 532, endPoint x: 533, endPoint y: 234, distance: 348.6
click at [533, 234] on icon at bounding box center [536, 237] width 18 height 18
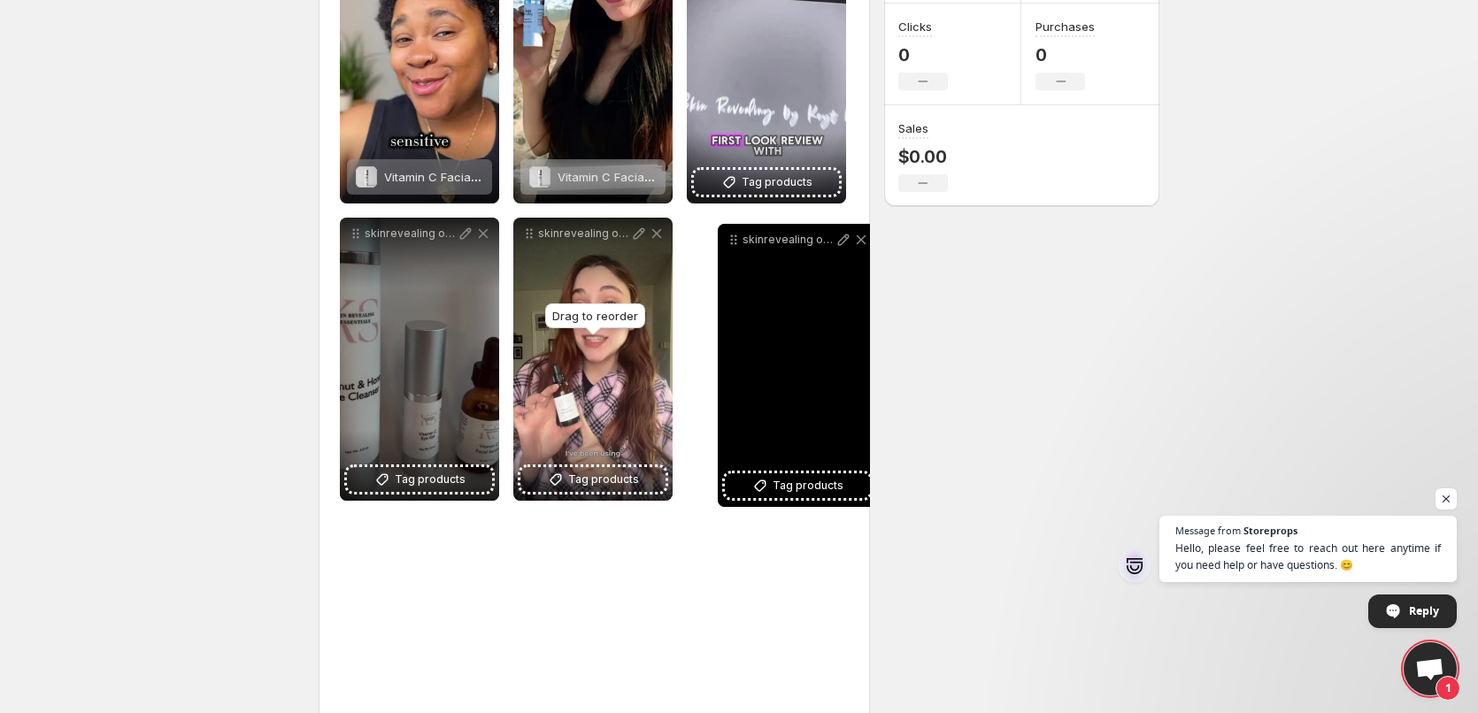
drag, startPoint x: 351, startPoint y: 531, endPoint x: 711, endPoint y: 227, distance: 471.5
click at [726, 232] on icon at bounding box center [734, 240] width 18 height 18
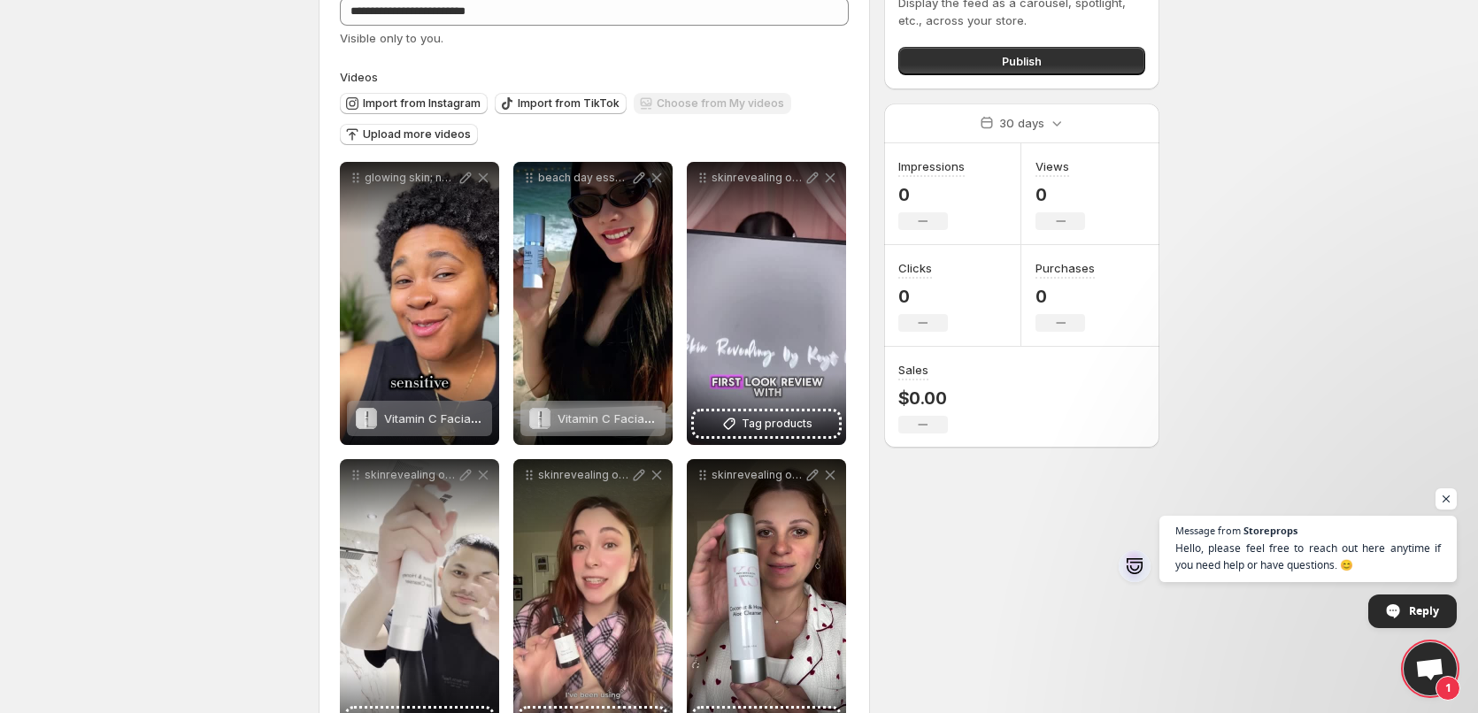
scroll to position [88, 0]
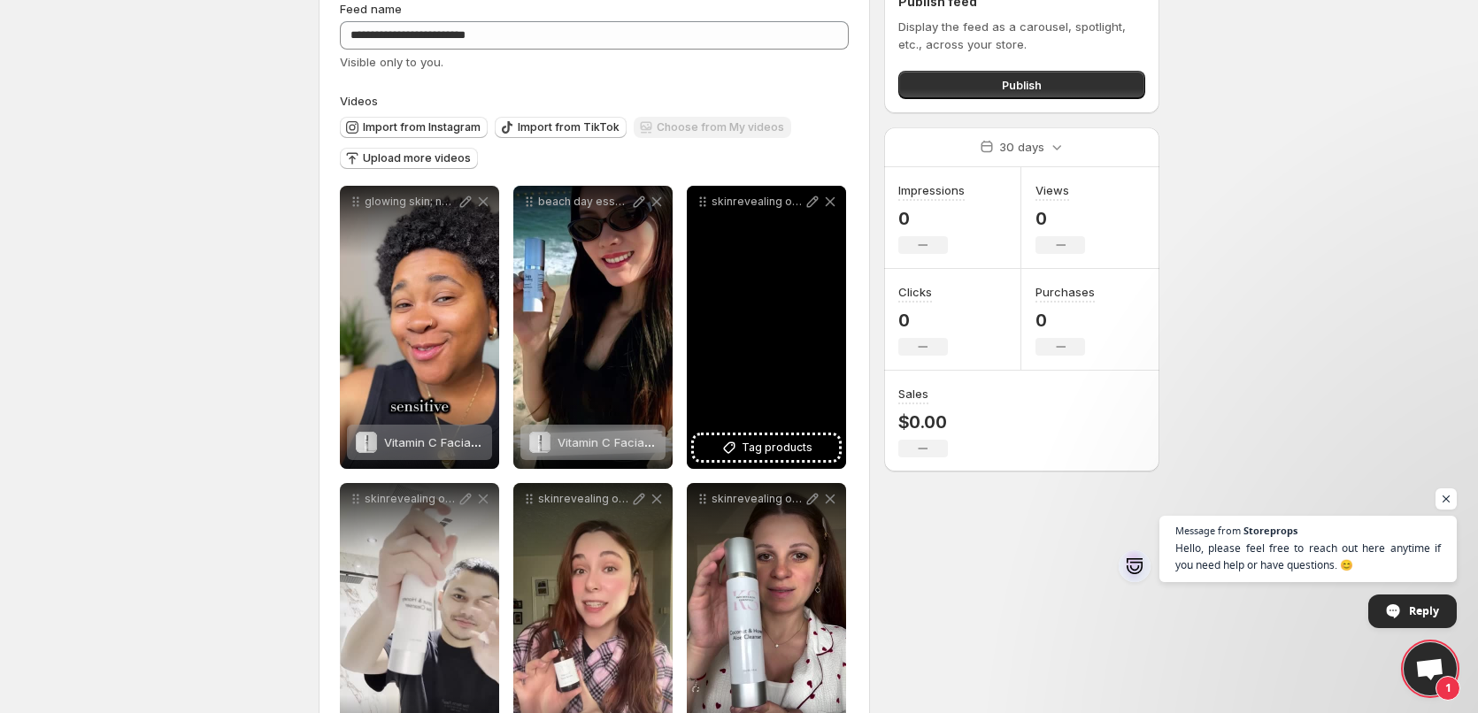
click at [780, 460] on div "skinrevealing old logo" at bounding box center [766, 327] width 159 height 283
click at [781, 446] on span "Tag products" at bounding box center [776, 448] width 71 height 18
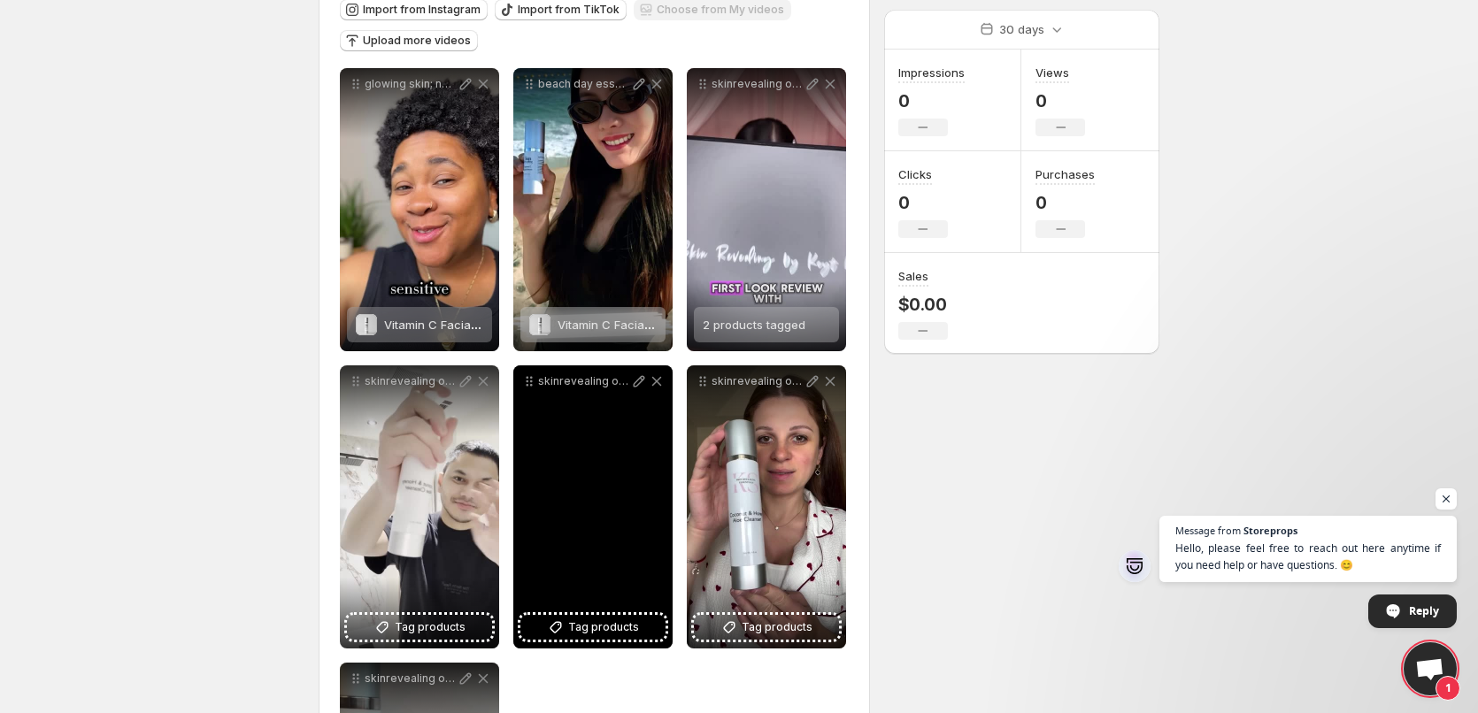
scroll to position [354, 0]
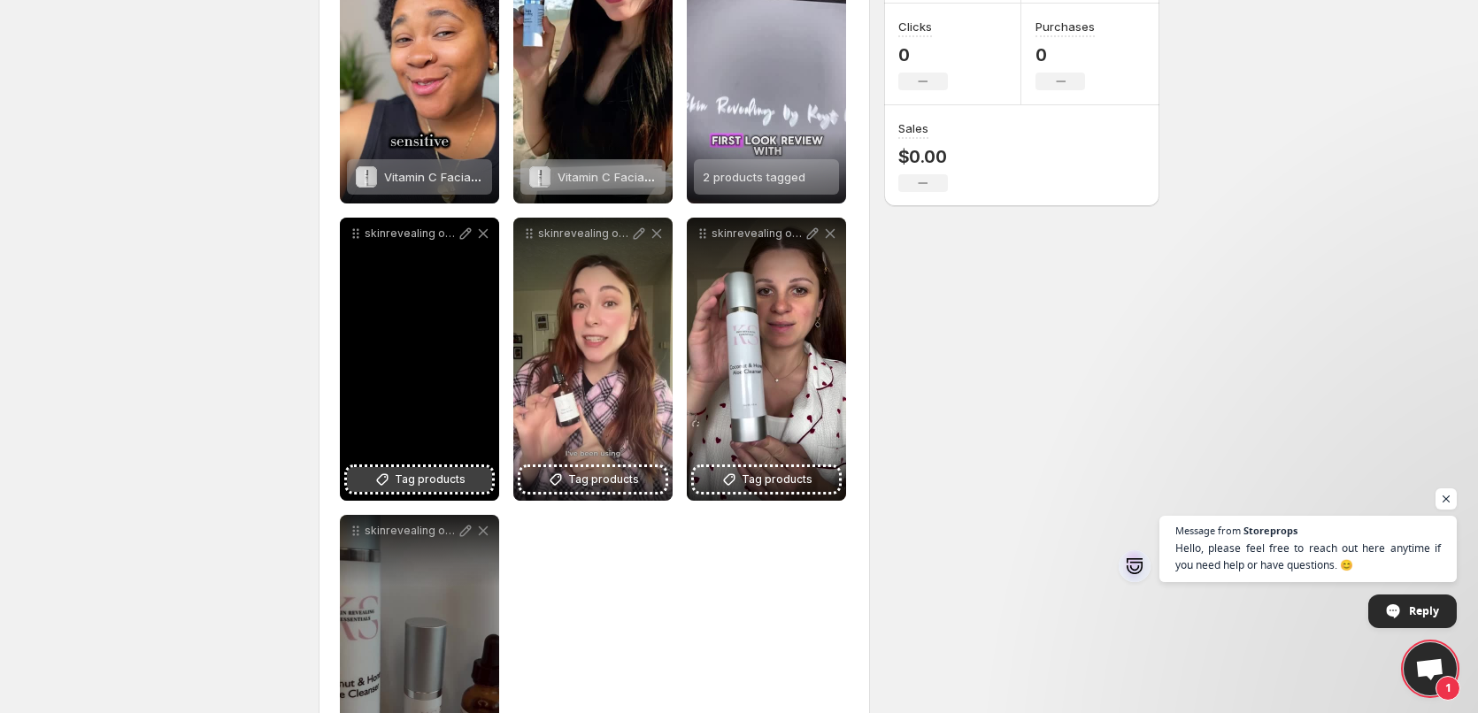
click at [445, 479] on span "Tag products" at bounding box center [430, 480] width 71 height 18
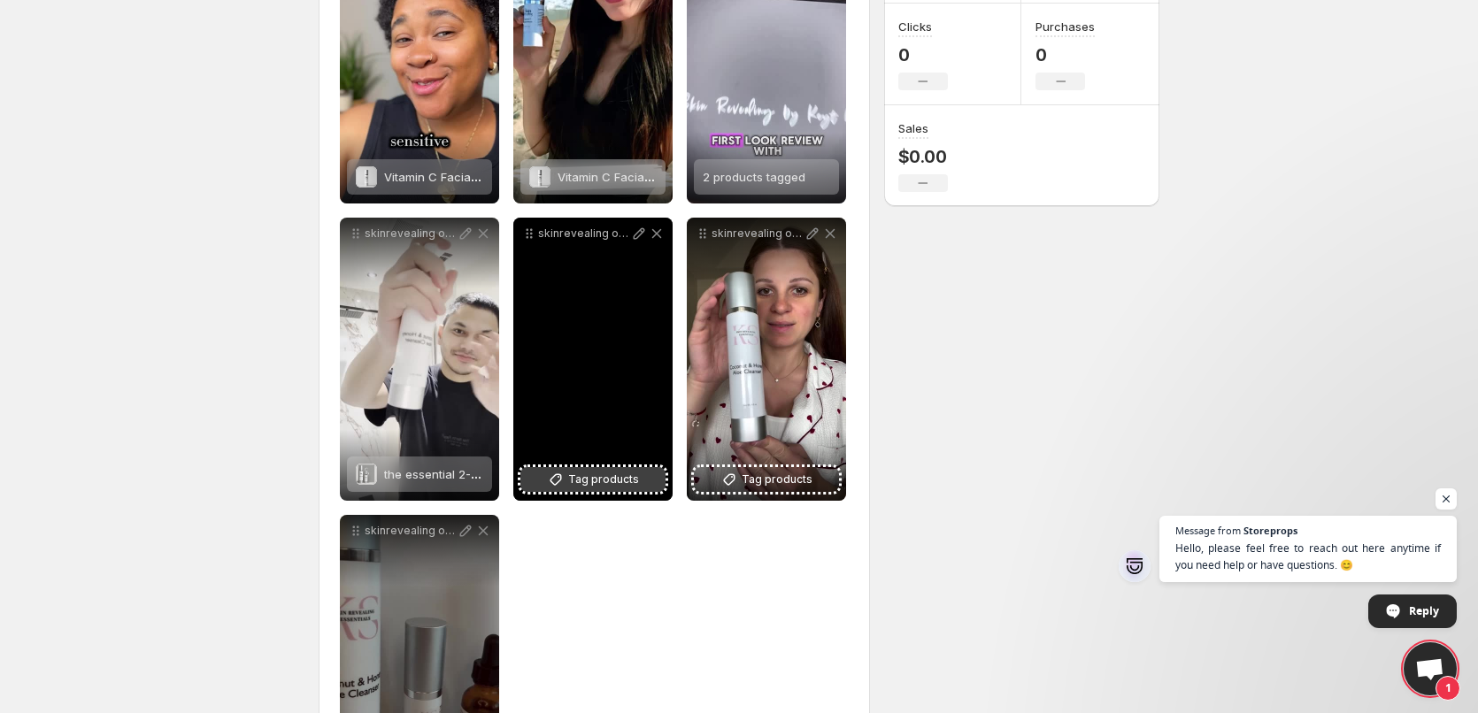
click at [591, 479] on span "Tag products" at bounding box center [603, 480] width 71 height 18
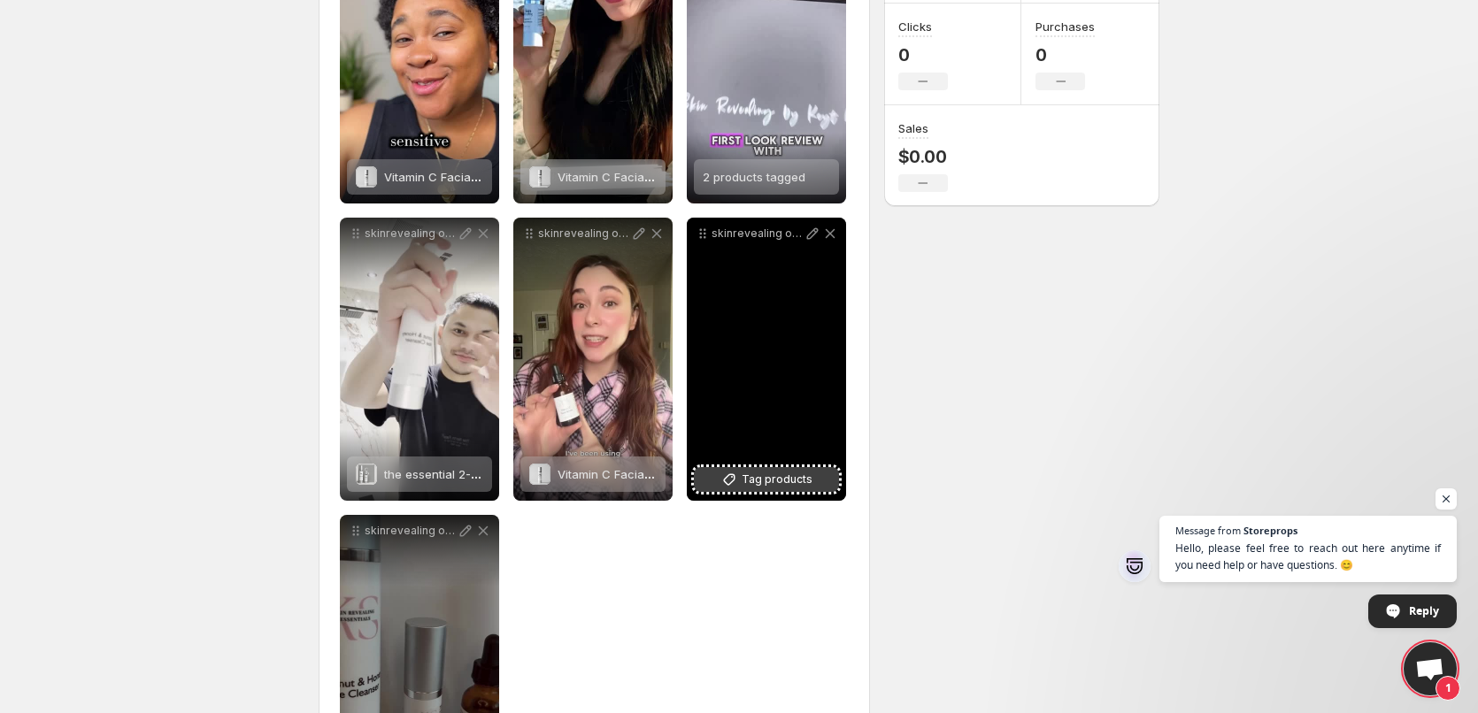
click at [760, 482] on span "Tag products" at bounding box center [776, 480] width 71 height 18
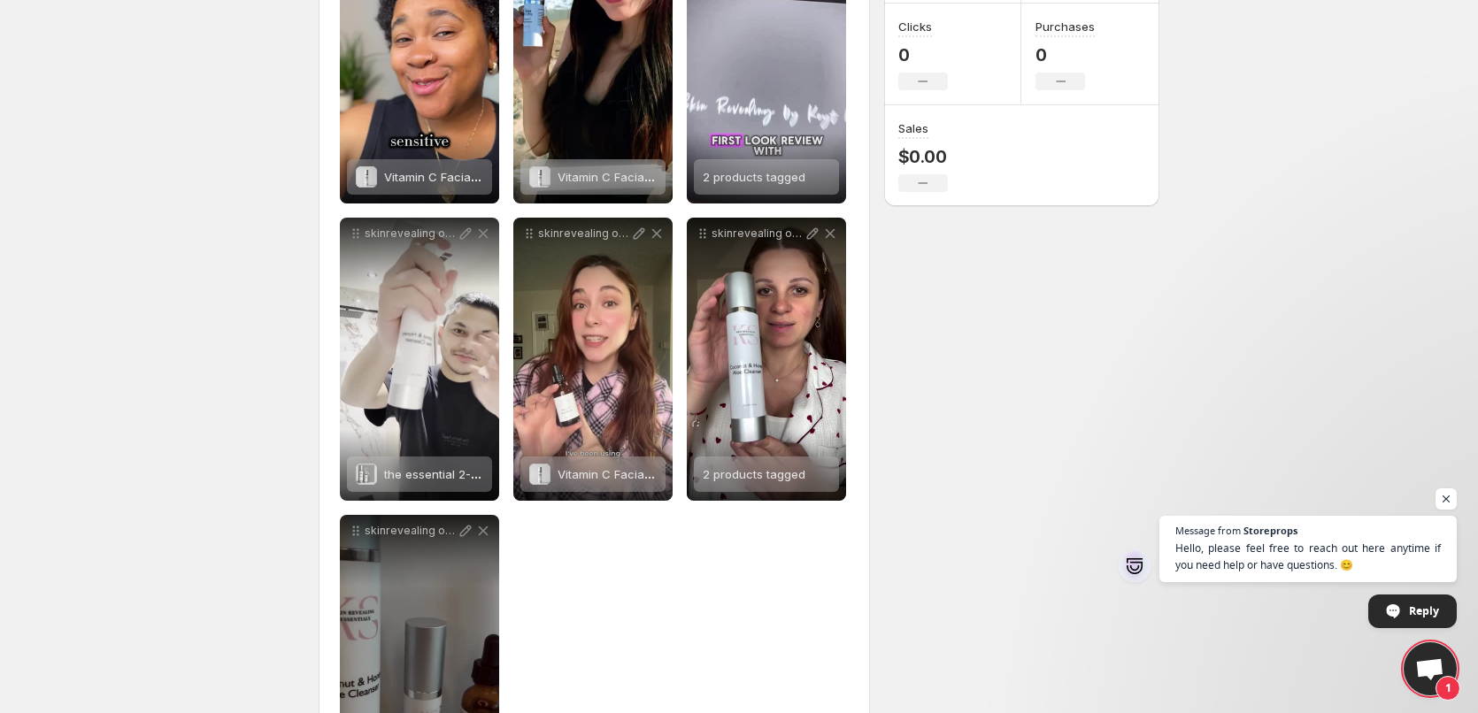
scroll to position [481, 0]
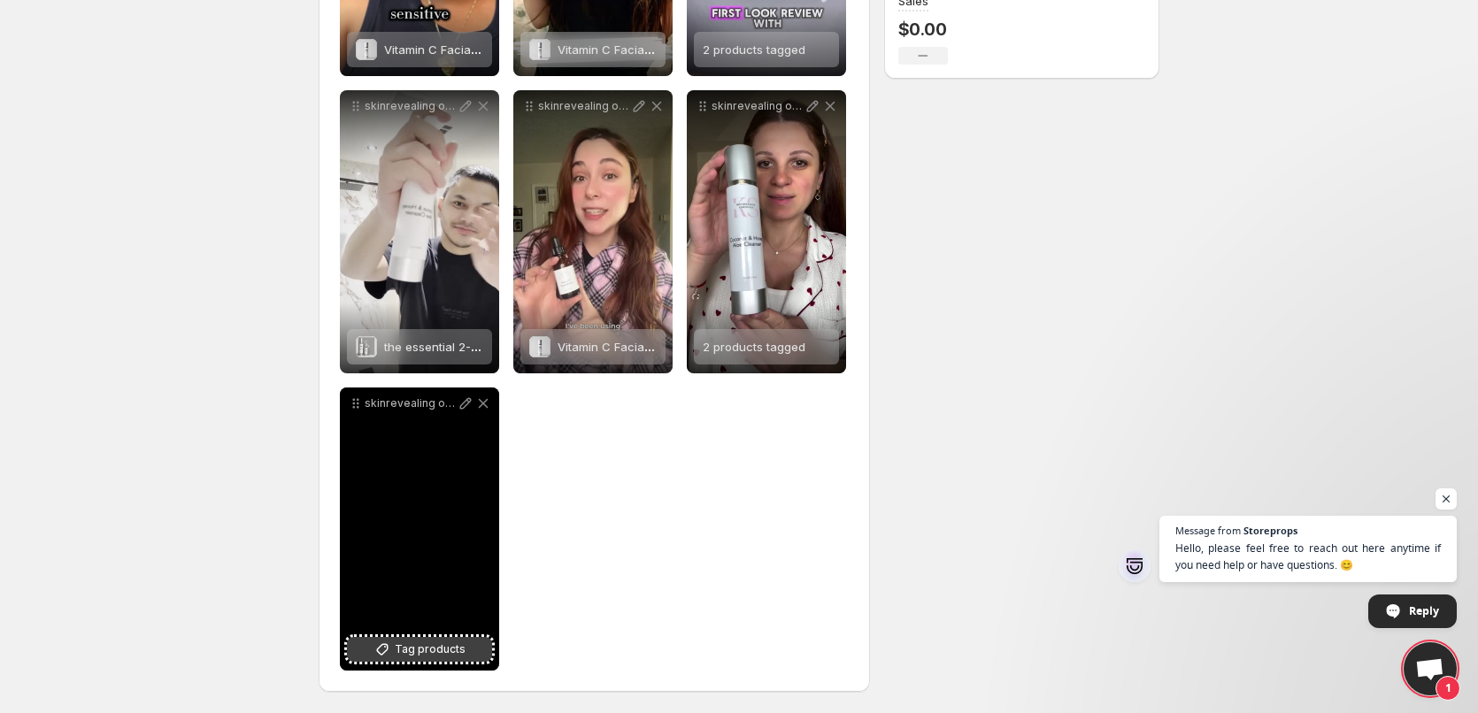
click at [470, 657] on button "Tag products" at bounding box center [419, 649] width 145 height 25
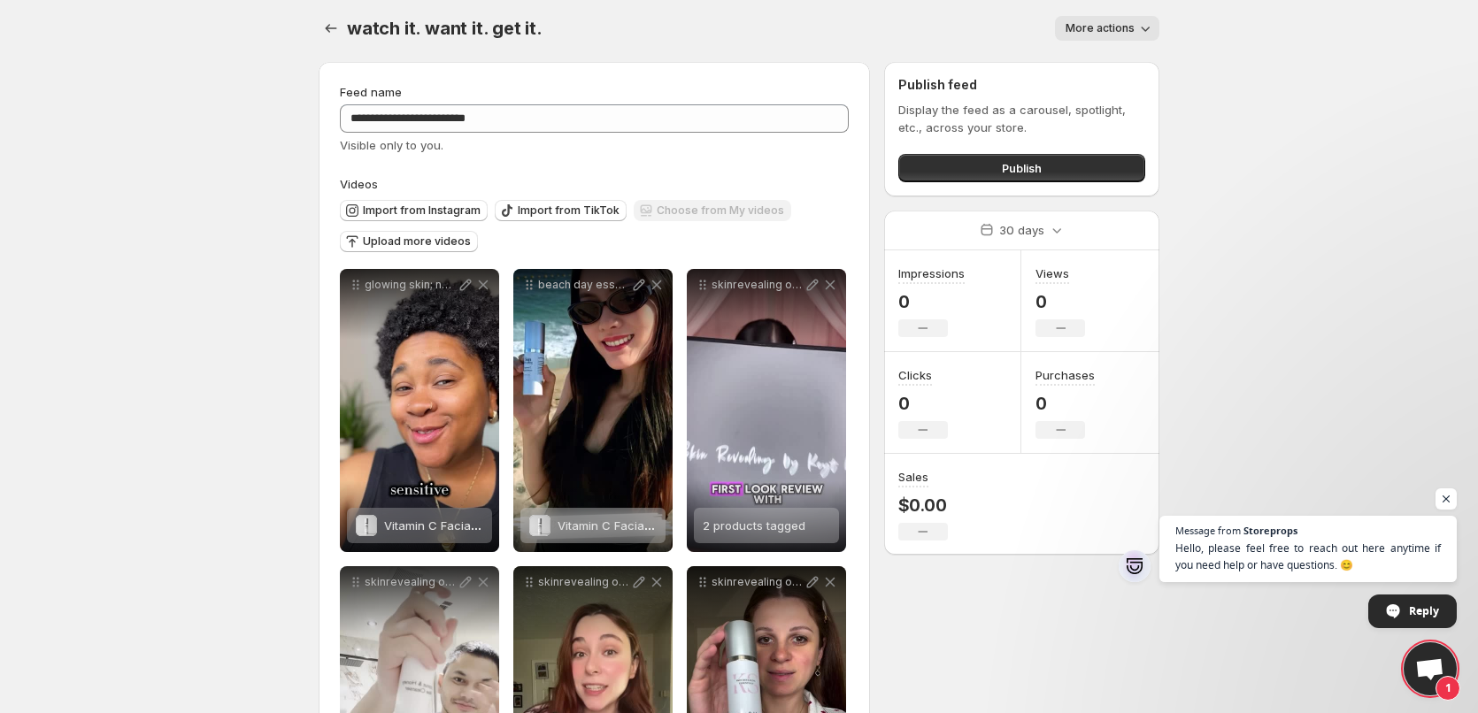
scroll to position [0, 0]
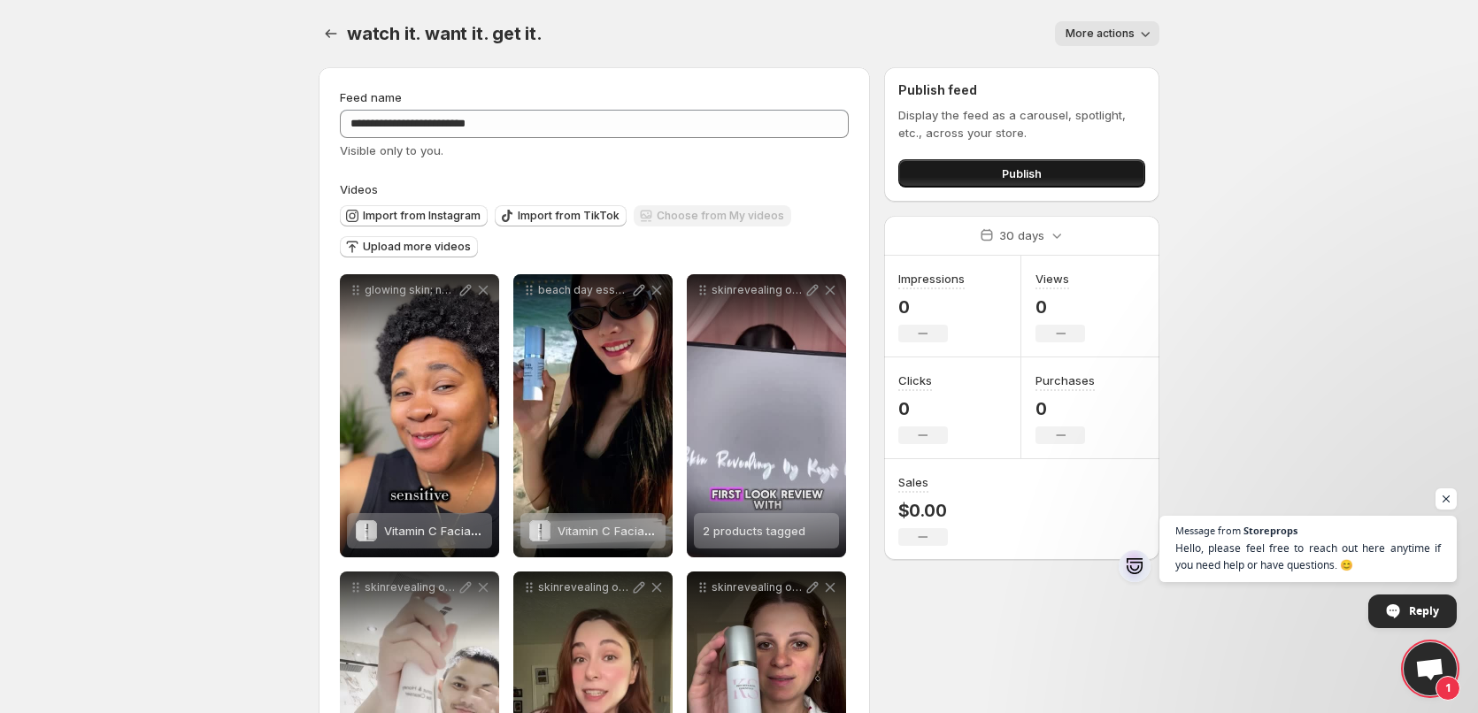
click at [1006, 173] on span "Publish" at bounding box center [1022, 174] width 40 height 18
